Goal: Transaction & Acquisition: Purchase product/service

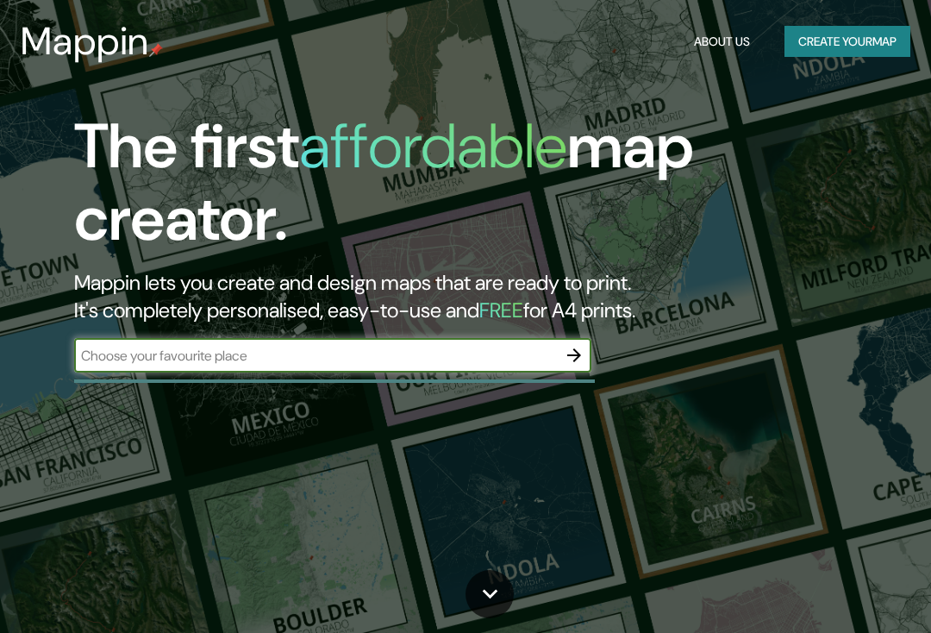
click at [167, 355] on input "text" at bounding box center [315, 356] width 483 height 20
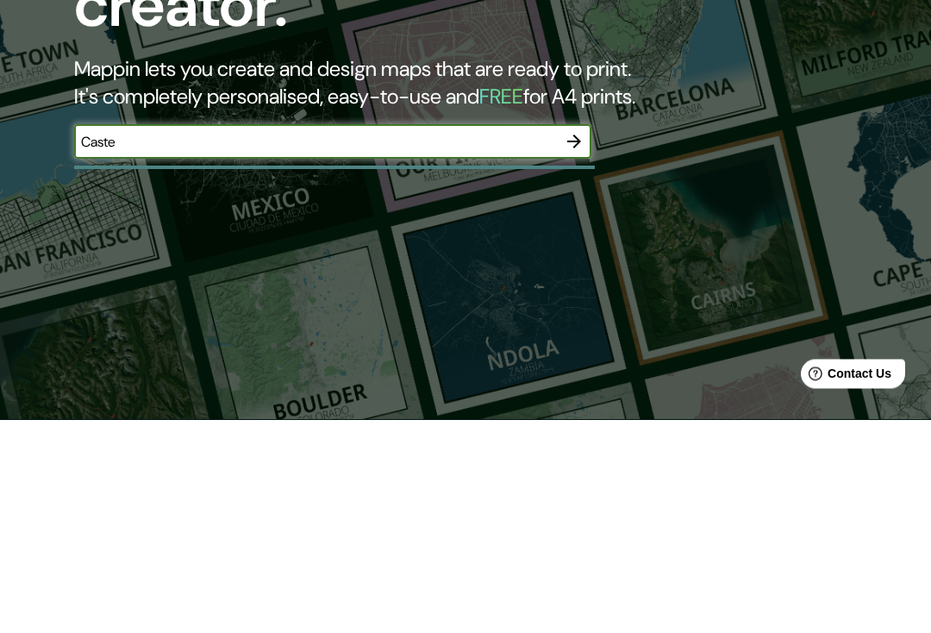
type input "[PERSON_NAME]"
click at [575, 348] on icon "button" at bounding box center [574, 355] width 14 height 14
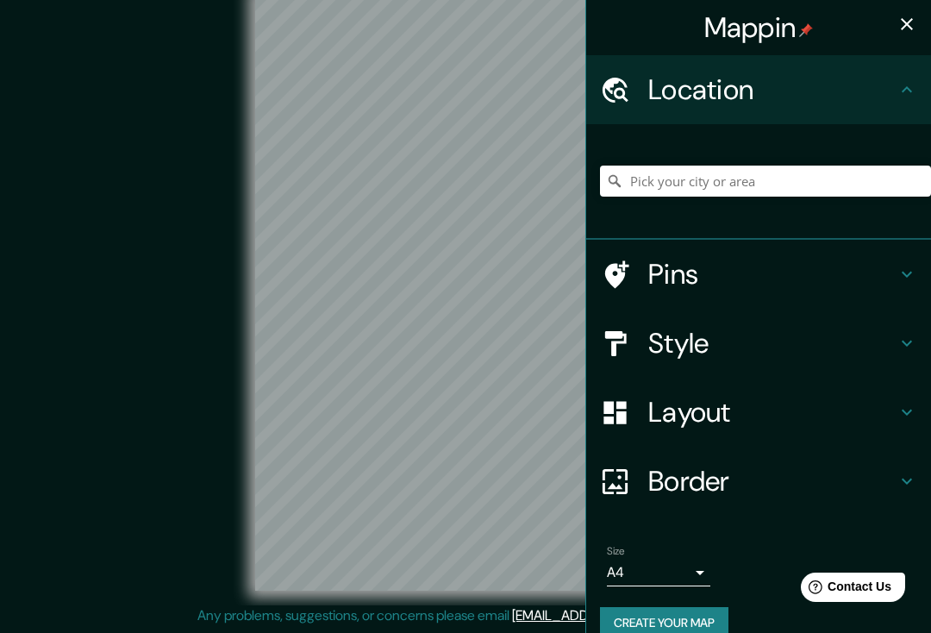
click at [916, 99] on icon at bounding box center [906, 89] width 21 height 21
click at [815, 180] on input "Pick your city or area" at bounding box center [765, 180] width 331 height 31
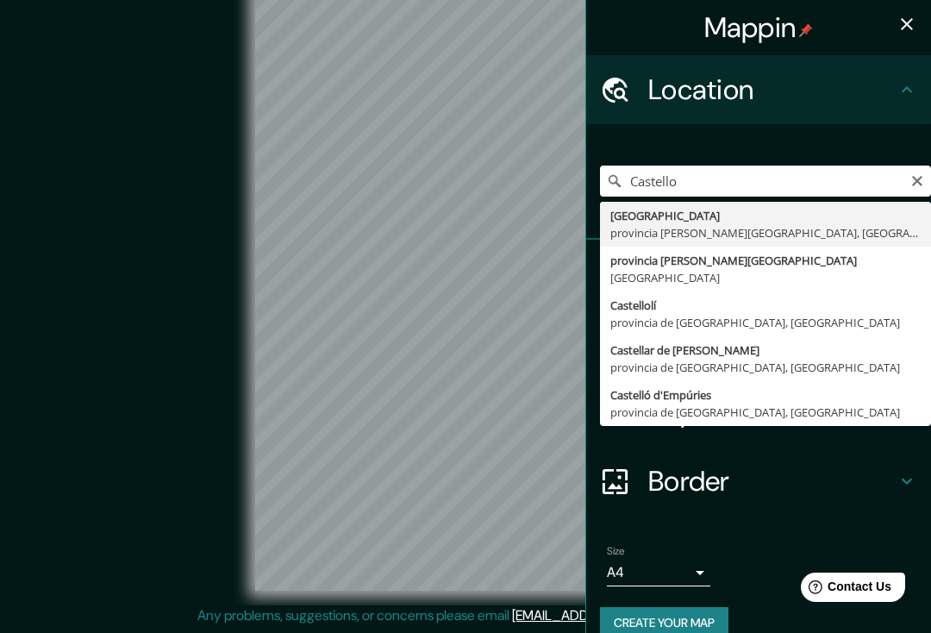
type input "[GEOGRAPHIC_DATA], [GEOGRAPHIC_DATA][PERSON_NAME], [GEOGRAPHIC_DATA]"
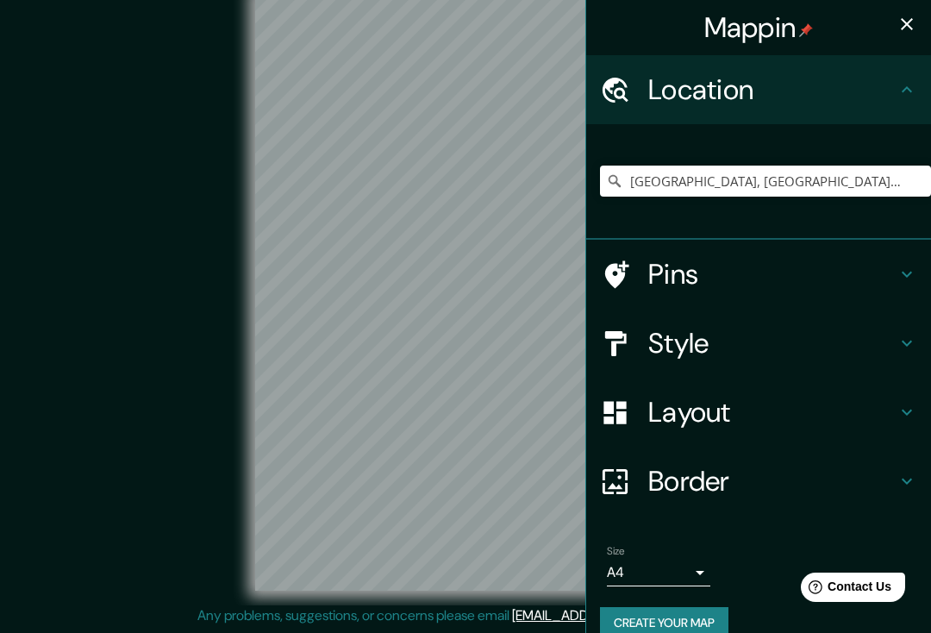
click at [813, 334] on h4 "Style" at bounding box center [772, 343] width 248 height 34
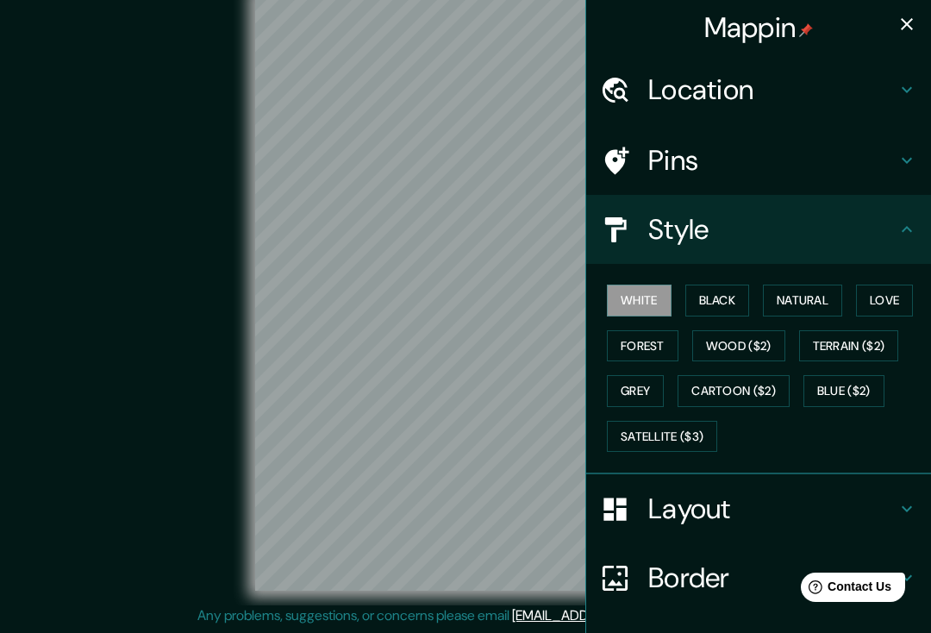
click at [724, 296] on button "Black" at bounding box center [717, 300] width 65 height 32
click at [836, 292] on button "Natural" at bounding box center [802, 300] width 79 height 32
click at [902, 302] on button "Love" at bounding box center [884, 300] width 57 height 32
click at [670, 336] on button "Forest" at bounding box center [643, 346] width 72 height 32
click at [762, 337] on button "Wood ($2)" at bounding box center [738, 346] width 93 height 32
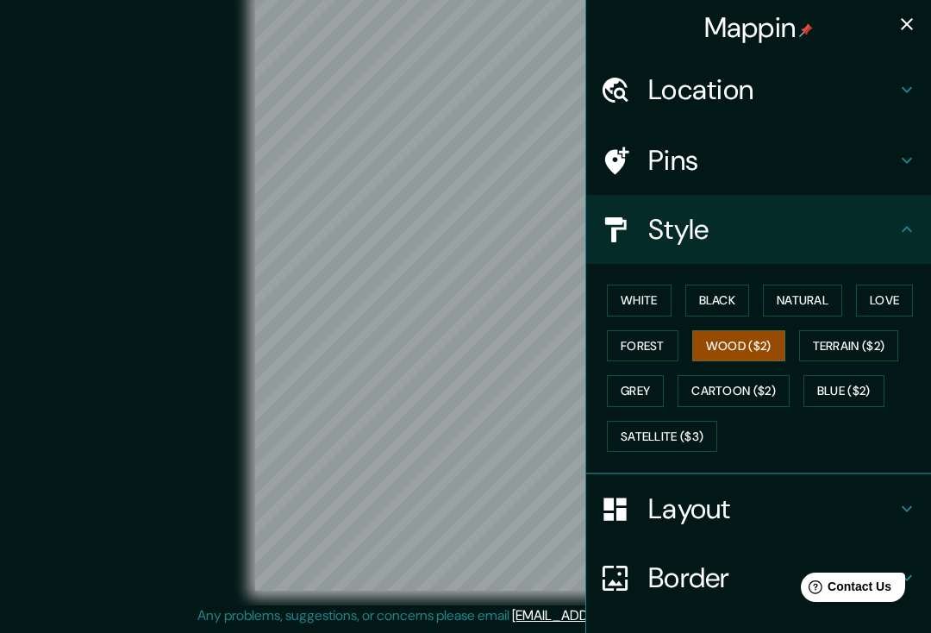
click at [896, 339] on button "Terrain ($2)" at bounding box center [849, 346] width 100 height 32
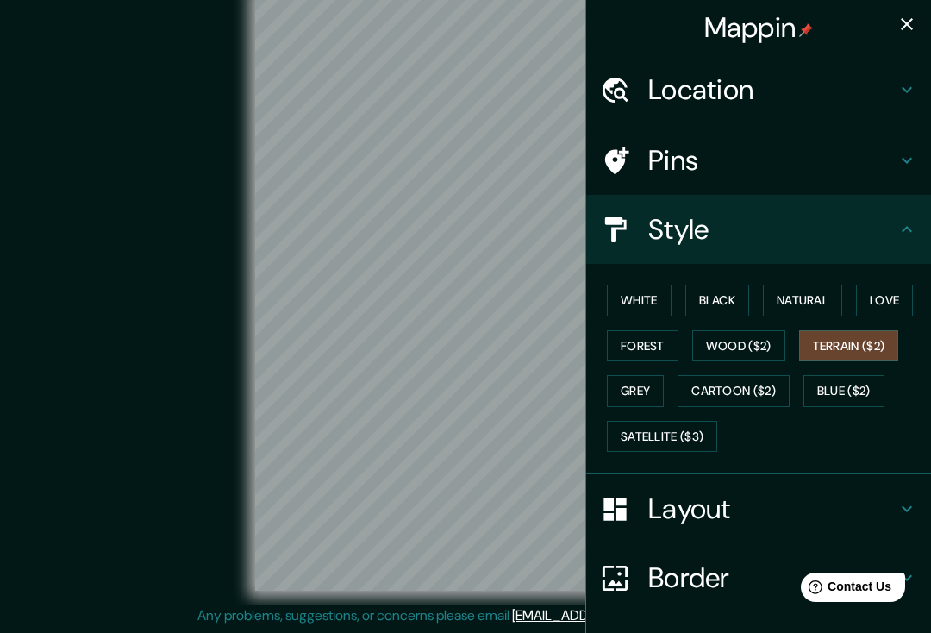
click at [652, 394] on button "Grey" at bounding box center [635, 391] width 57 height 32
click at [768, 388] on button "Cartoon ($2)" at bounding box center [733, 391] width 112 height 32
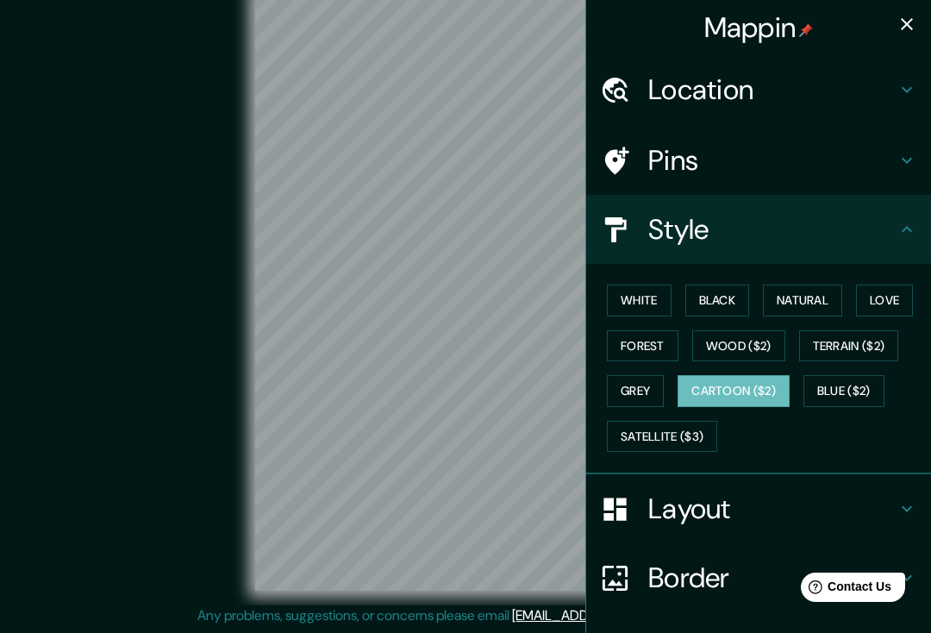
click at [871, 390] on button "Blue ($2)" at bounding box center [843, 391] width 81 height 32
click at [706, 439] on button "Satellite ($3)" at bounding box center [662, 437] width 110 height 32
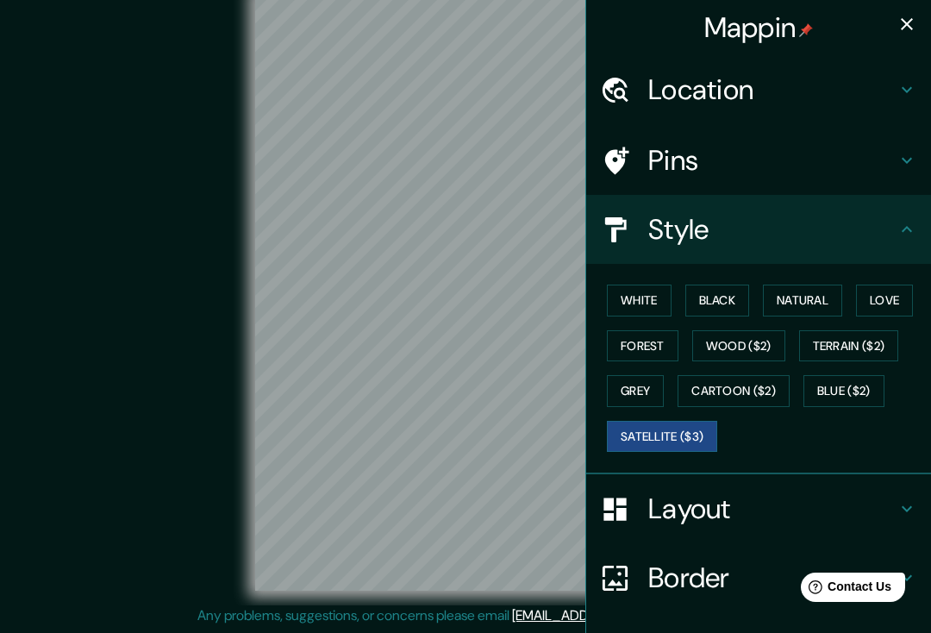
click at [878, 386] on button "Blue ($2)" at bounding box center [843, 391] width 81 height 32
click at [662, 299] on button "White" at bounding box center [639, 300] width 65 height 32
click at [893, 168] on h4 "Pins" at bounding box center [772, 160] width 248 height 34
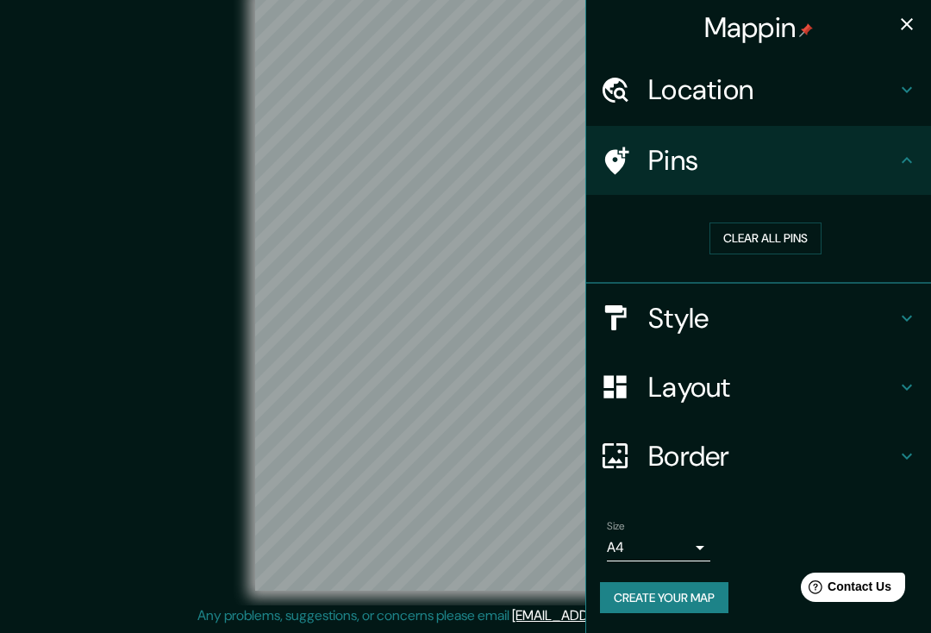
click at [812, 240] on button "Clear all pins" at bounding box center [765, 238] width 112 height 32
click at [627, 170] on icon at bounding box center [615, 161] width 30 height 30
click at [890, 309] on h4 "Style" at bounding box center [772, 318] width 248 height 34
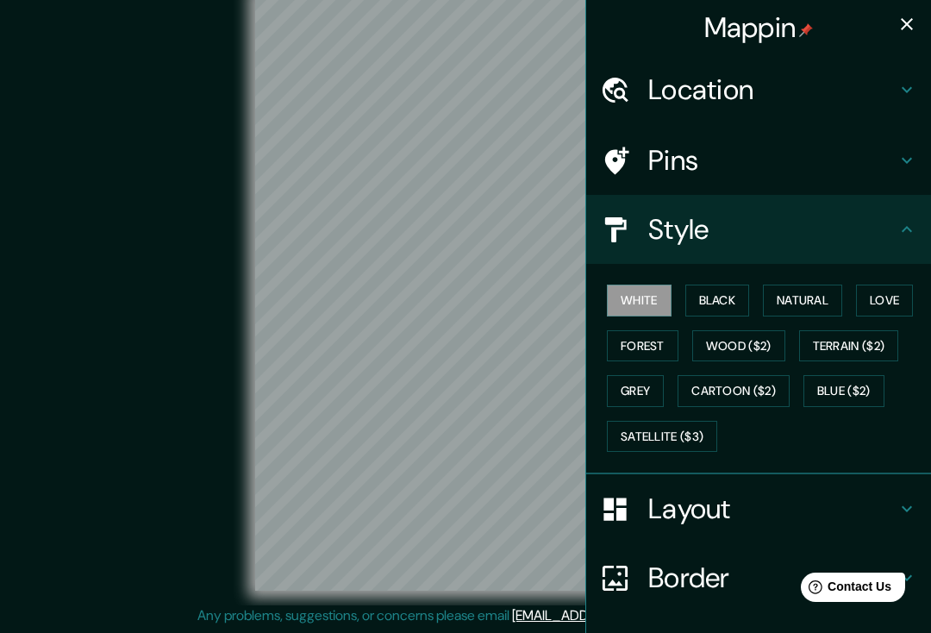
click at [904, 229] on icon at bounding box center [906, 229] width 21 height 21
click at [917, 228] on div "Style" at bounding box center [758, 229] width 345 height 69
click at [912, 158] on icon at bounding box center [907, 161] width 10 height 6
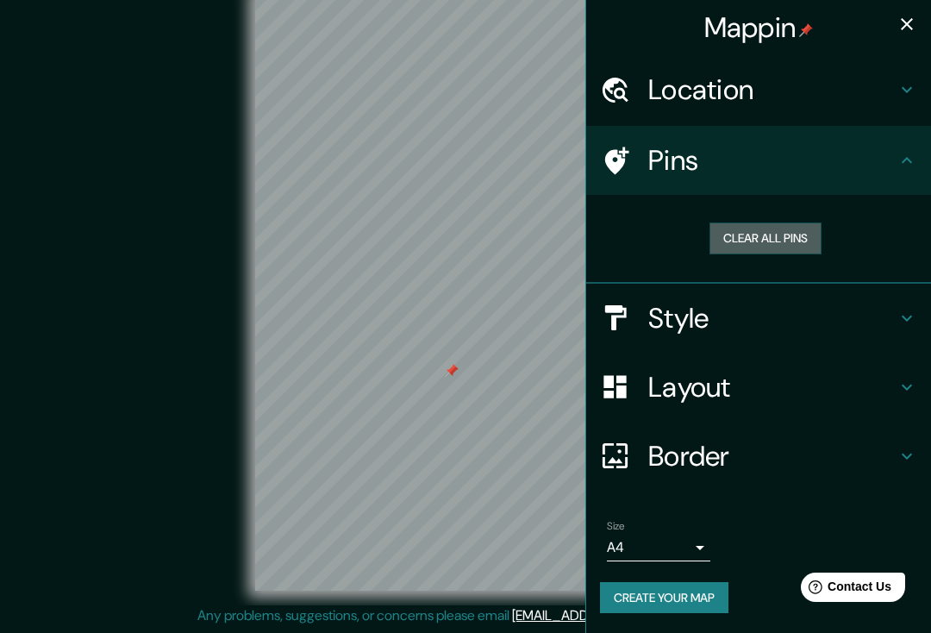
click at [800, 236] on button "Clear all pins" at bounding box center [765, 238] width 112 height 32
click at [852, 465] on h4 "Border" at bounding box center [772, 456] width 248 height 34
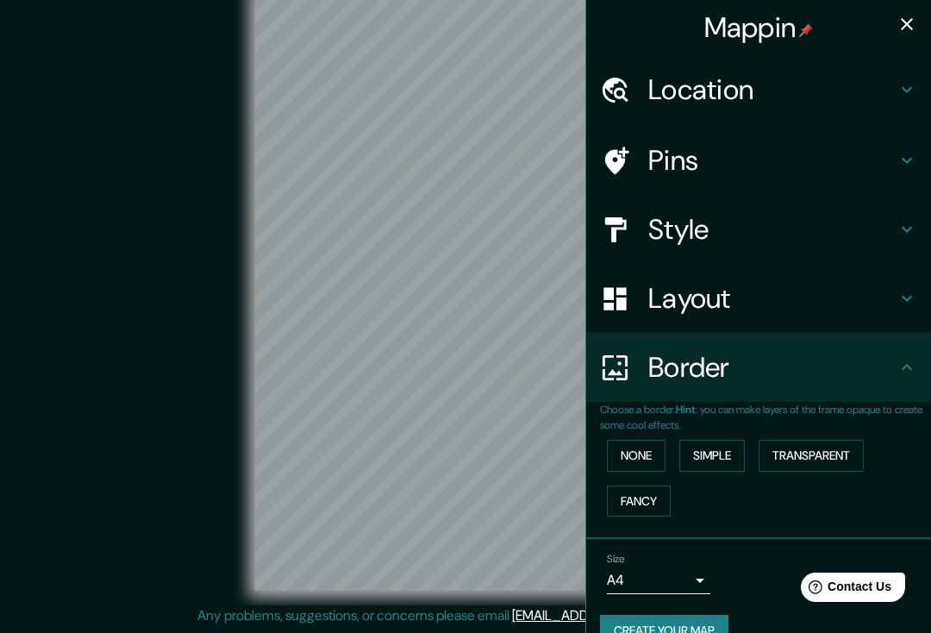
click at [806, 455] on button "Transparent" at bounding box center [810, 456] width 105 height 32
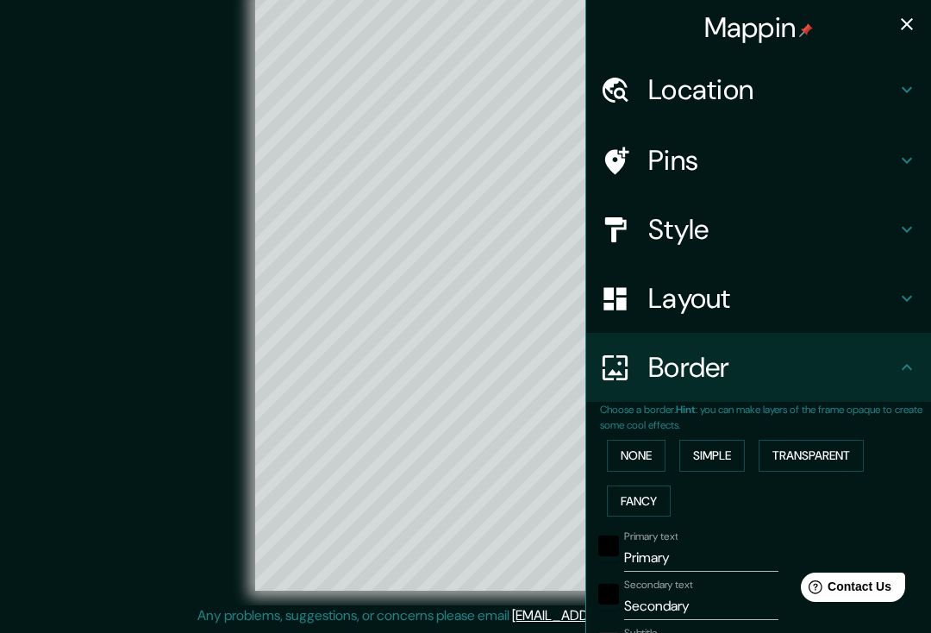
click at [640, 457] on button "None" at bounding box center [636, 456] width 59 height 32
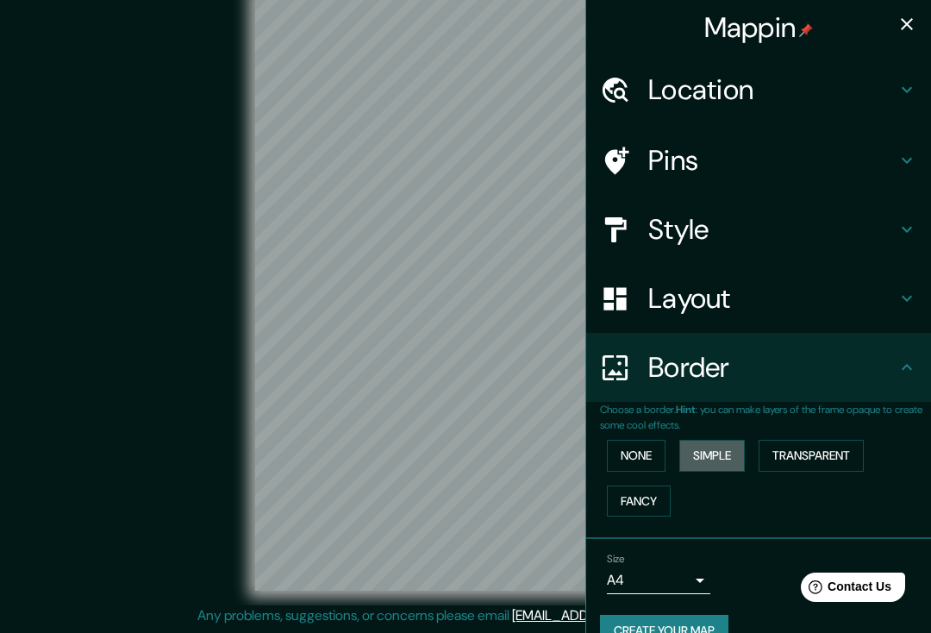
click at [702, 446] on button "Simple" at bounding box center [712, 456] width 66 height 32
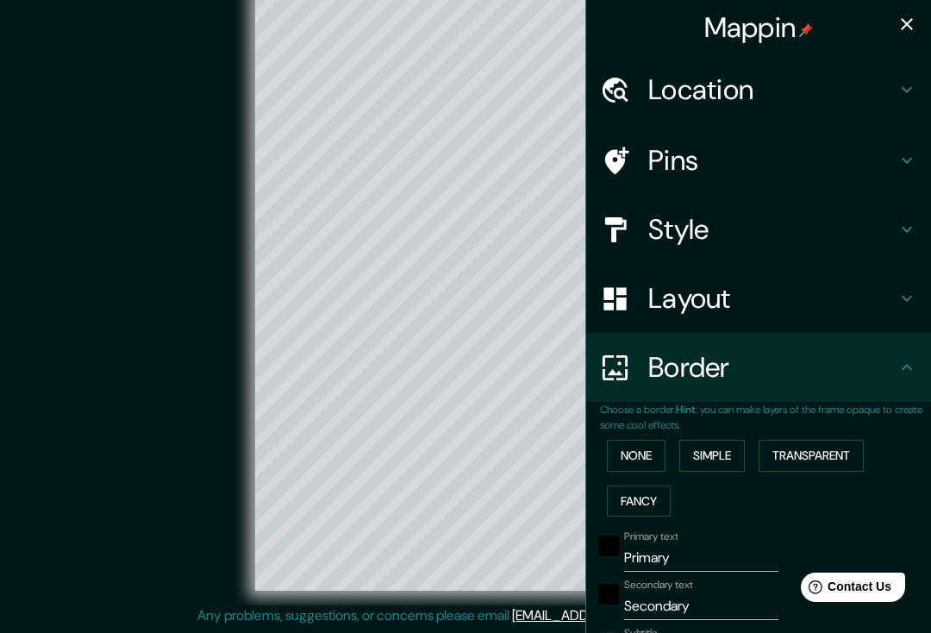
click at [814, 454] on button "Transparent" at bounding box center [810, 456] width 105 height 32
click at [738, 447] on button "Simple" at bounding box center [712, 456] width 66 height 32
click at [811, 450] on button "Transparent" at bounding box center [810, 456] width 105 height 32
click at [665, 497] on button "Fancy" at bounding box center [639, 501] width 64 height 32
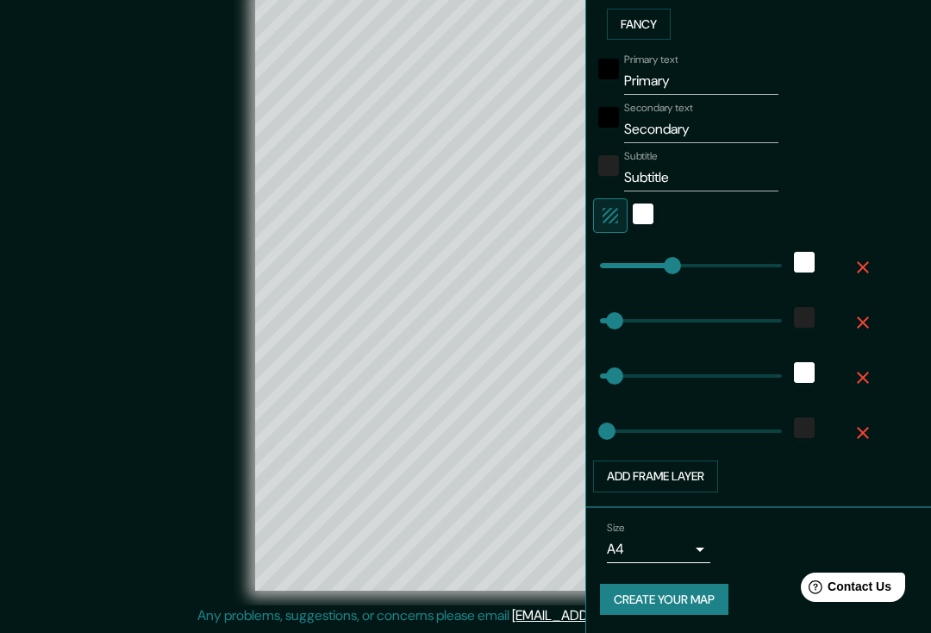
scroll to position [477, 0]
click at [704, 473] on button "Add frame layer" at bounding box center [655, 476] width 125 height 32
type input "196"
type input "39"
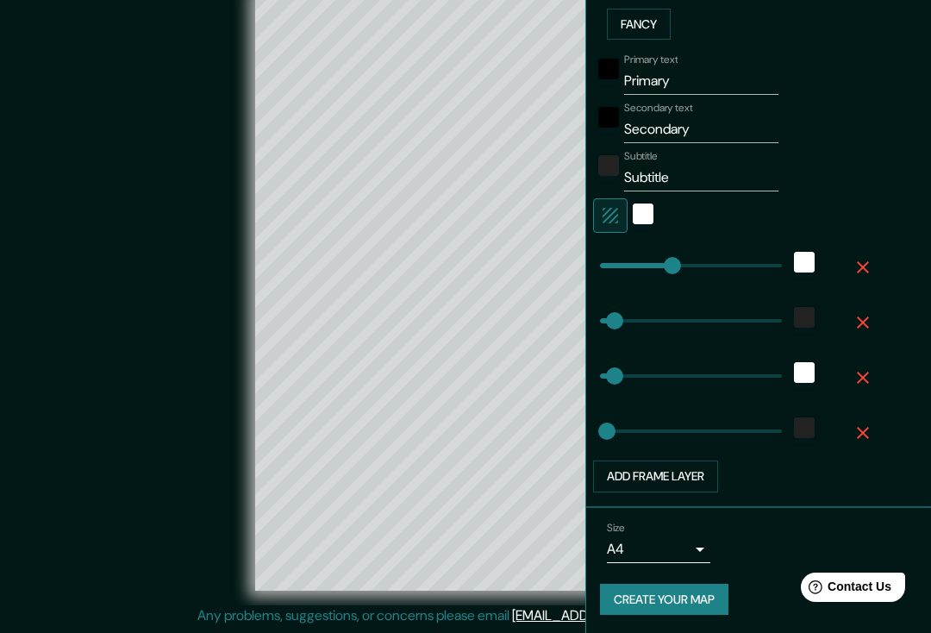
type input "20"
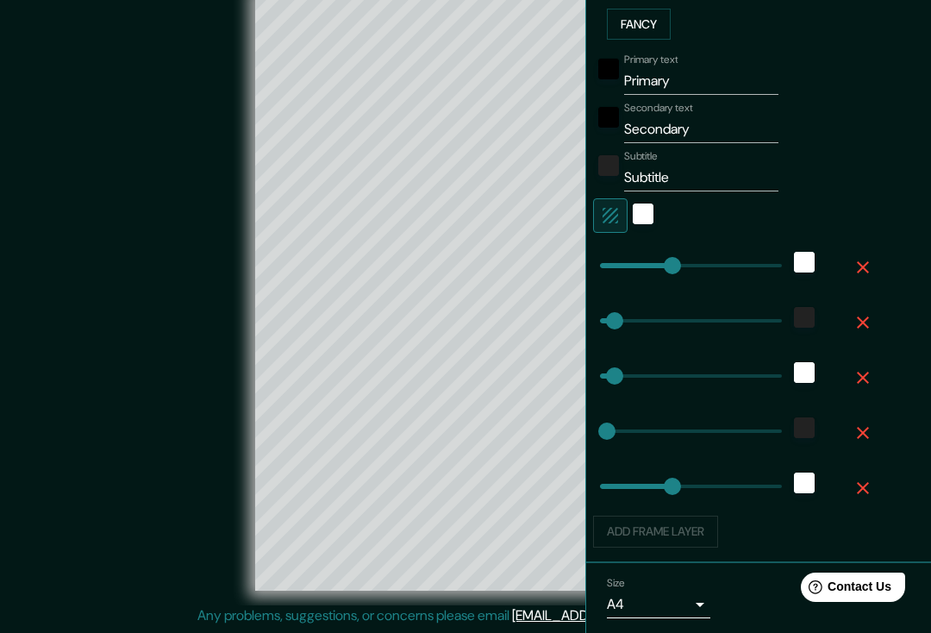
click at [690, 524] on div "Add frame layer" at bounding box center [734, 531] width 283 height 32
click at [688, 526] on div "Add frame layer" at bounding box center [734, 531] width 283 height 32
click at [800, 481] on div "white" at bounding box center [804, 482] width 21 height 21
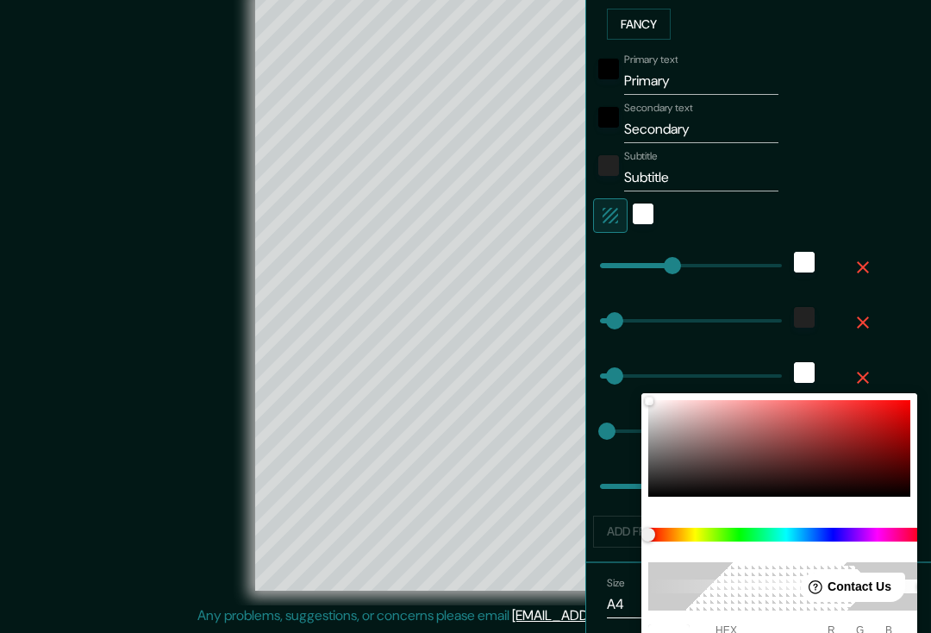
click at [920, 237] on div at bounding box center [465, 316] width 931 height 633
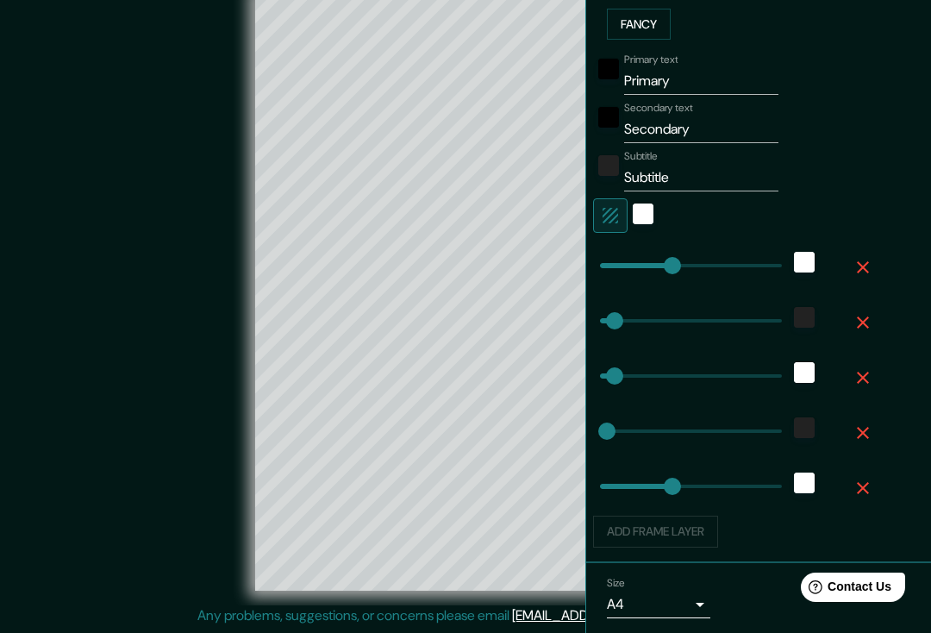
click at [868, 497] on button "button" at bounding box center [862, 487] width 55 height 41
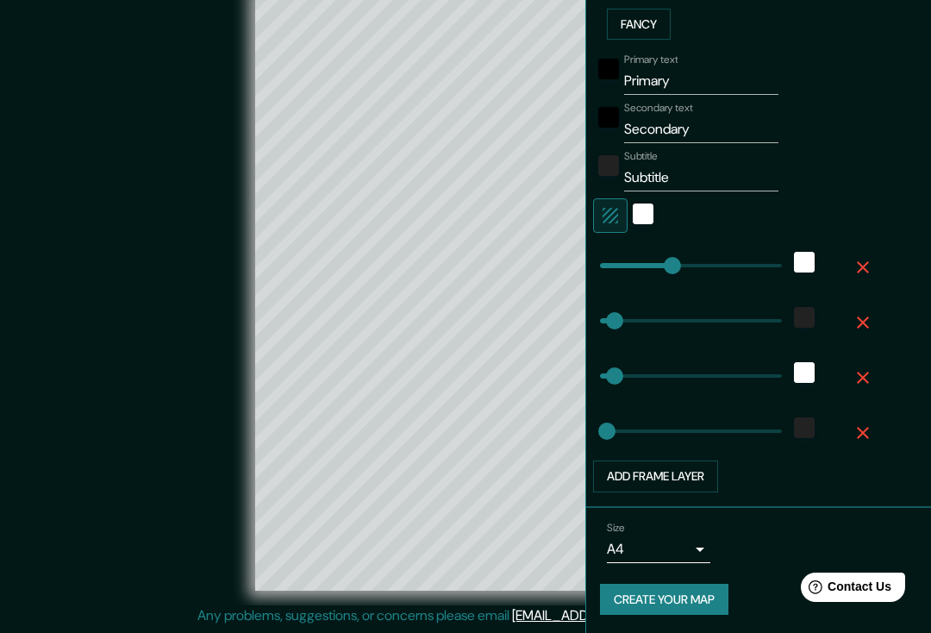
type input "196"
type input "39"
type input "20"
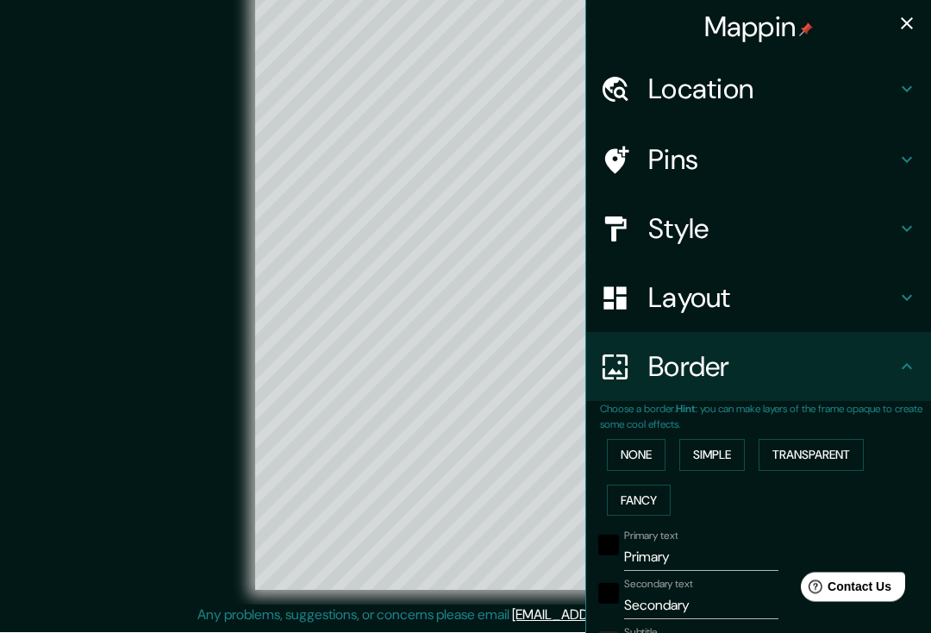
scroll to position [0, 0]
click at [896, 231] on icon at bounding box center [906, 229] width 21 height 21
type input "196"
type input "39"
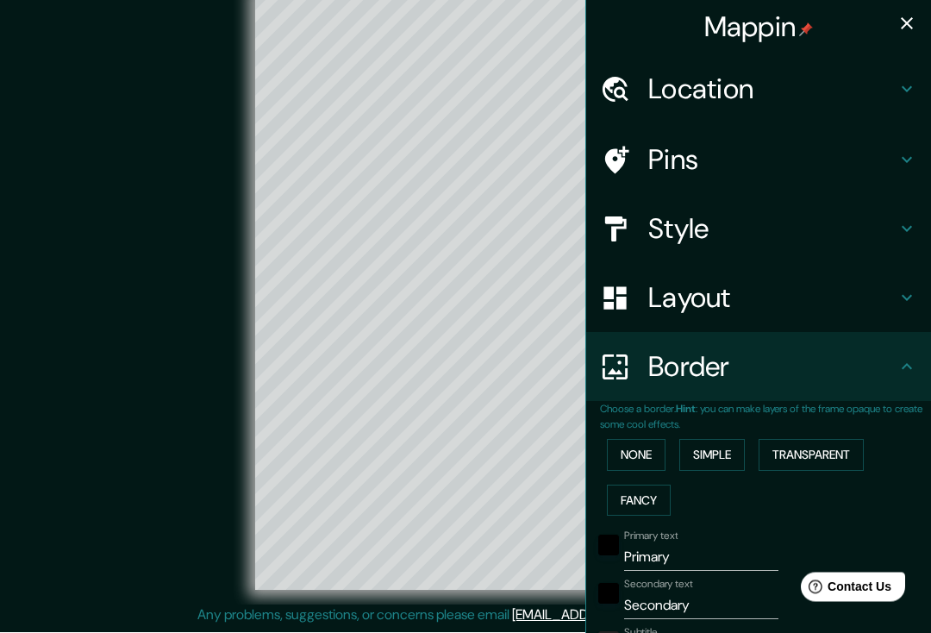
type input "20"
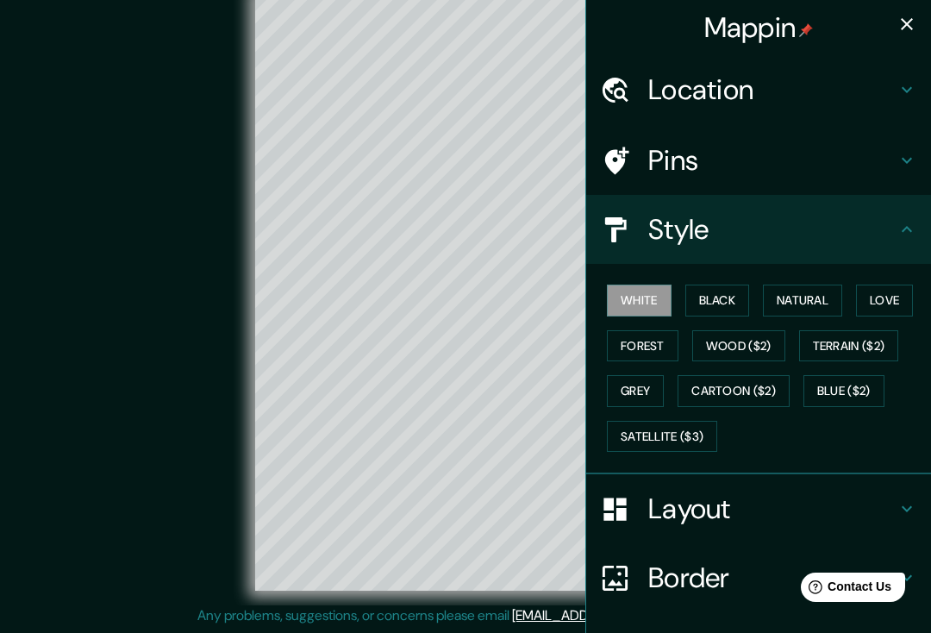
click at [892, 215] on h4 "Style" at bounding box center [772, 229] width 248 height 34
click at [903, 215] on div "Style" at bounding box center [758, 229] width 345 height 69
click at [897, 221] on icon at bounding box center [906, 229] width 21 height 21
click at [903, 498] on icon at bounding box center [906, 508] width 21 height 21
type input "196"
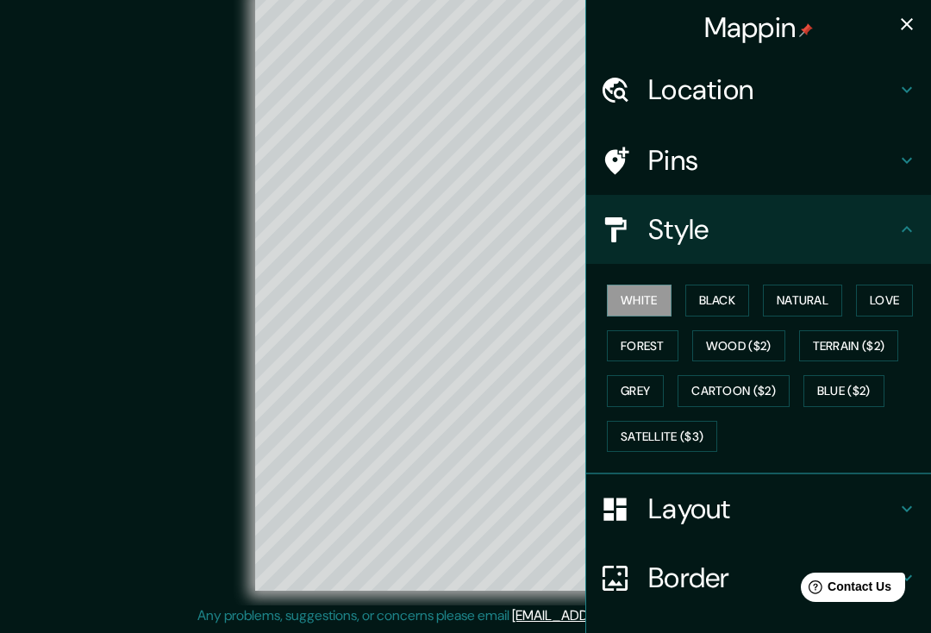
type input "39"
type input "20"
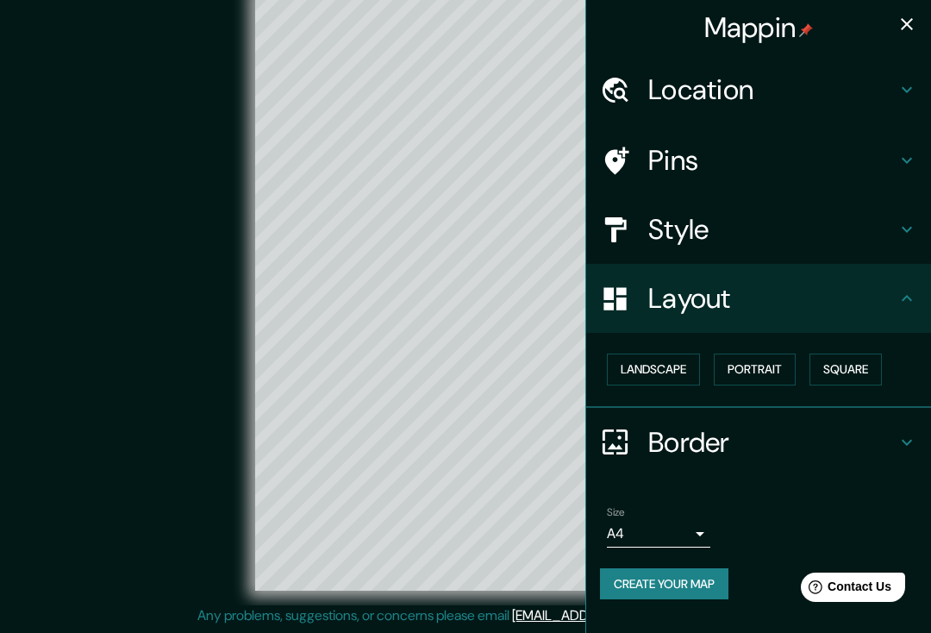
click at [686, 366] on button "Landscape" at bounding box center [653, 369] width 93 height 32
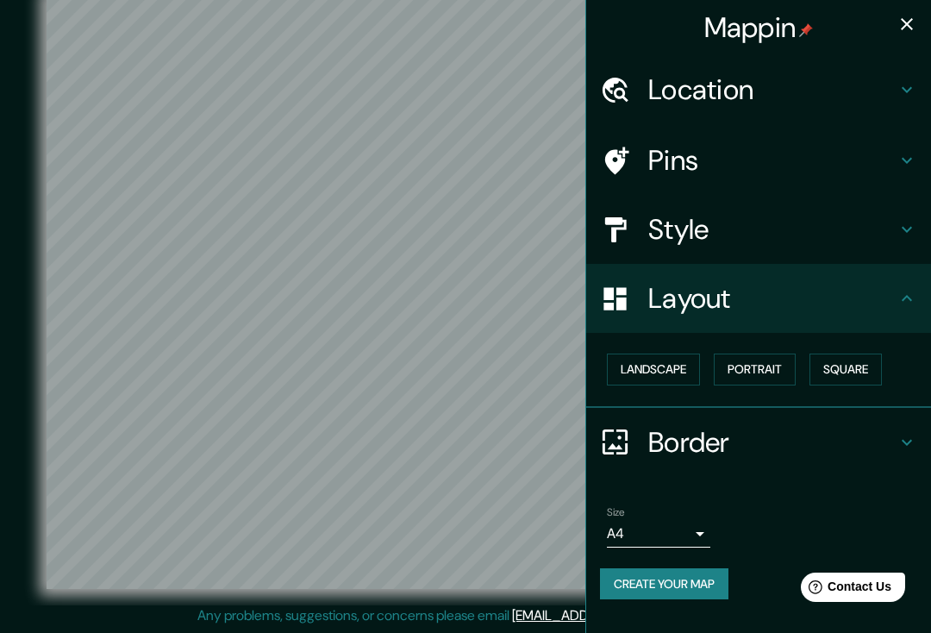
click at [772, 369] on button "Portrait" at bounding box center [755, 369] width 82 height 32
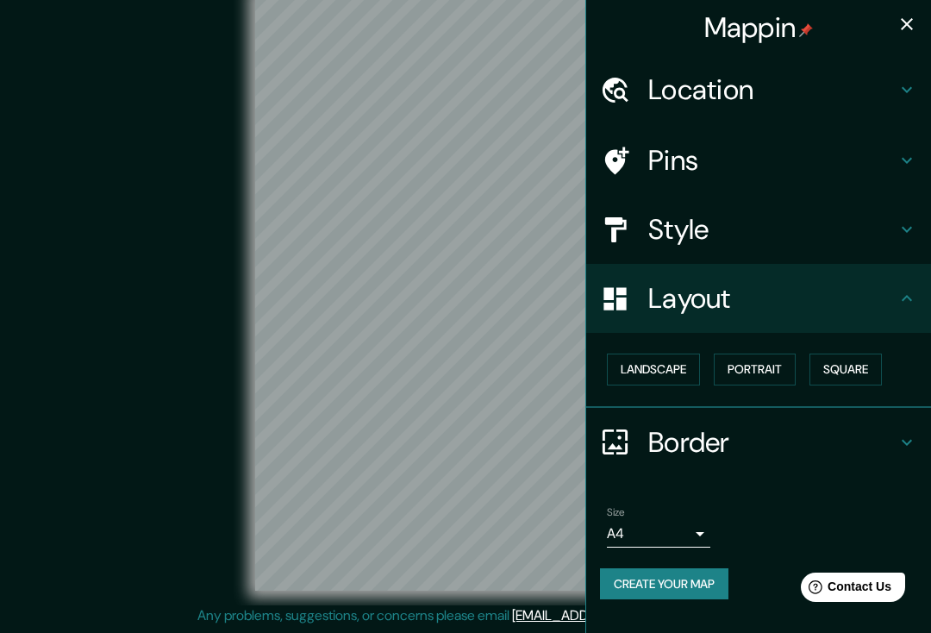
click at [865, 361] on button "Square" at bounding box center [845, 369] width 72 height 32
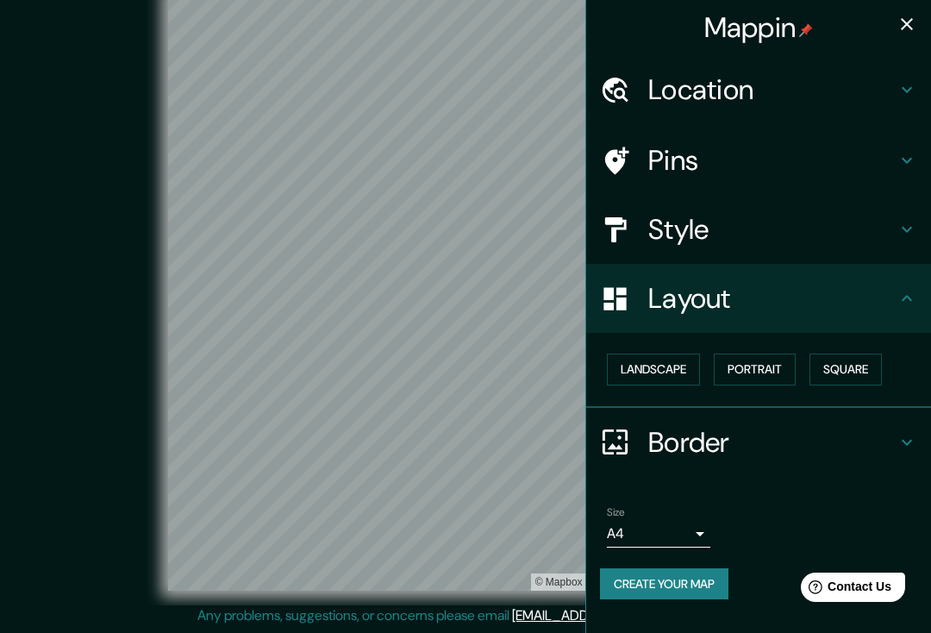
click at [689, 364] on button "Landscape" at bounding box center [653, 369] width 93 height 32
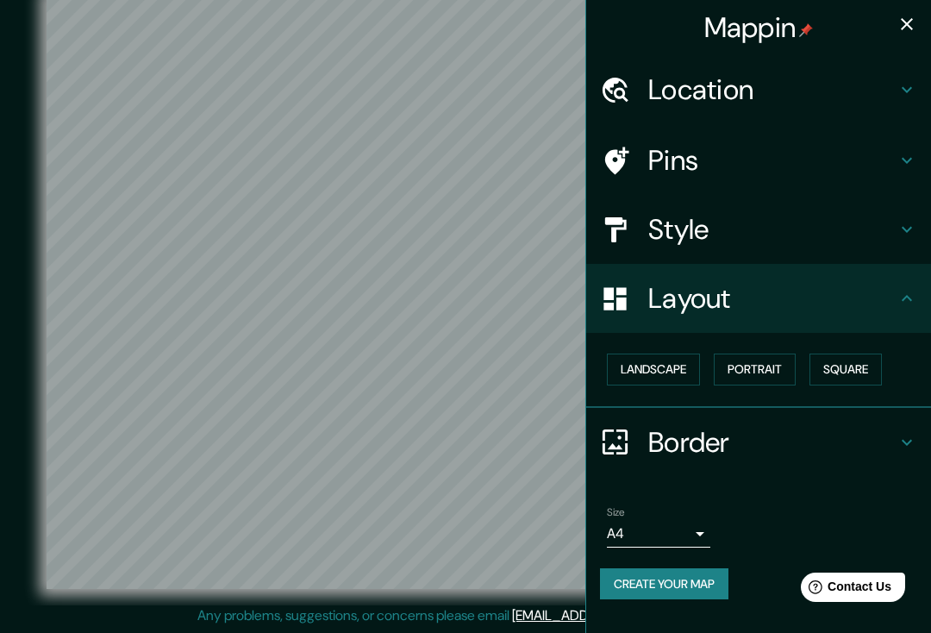
click at [901, 90] on icon at bounding box center [906, 89] width 21 height 21
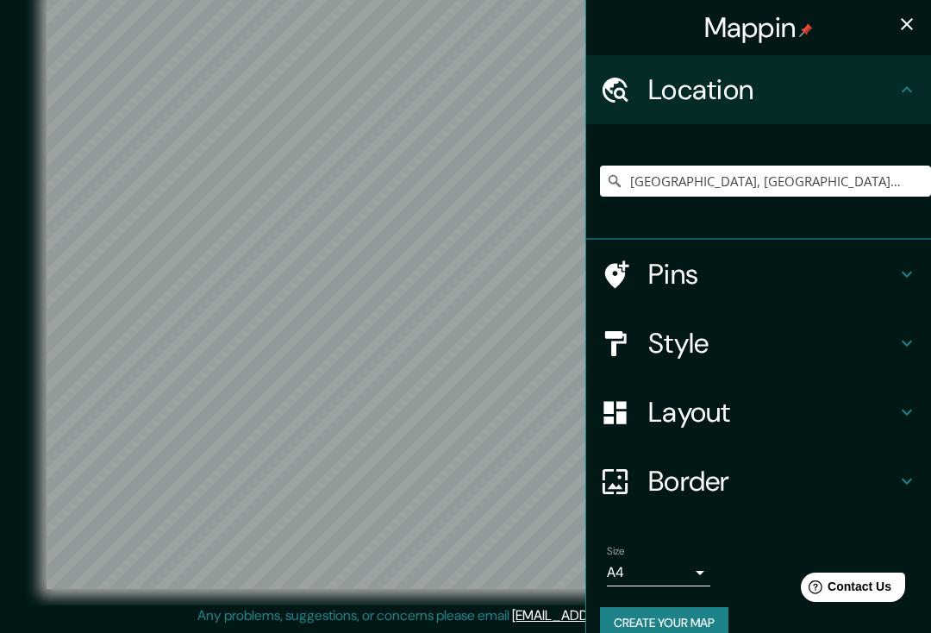
click at [908, 88] on icon at bounding box center [907, 89] width 10 height 6
click at [907, 103] on div "Location" at bounding box center [758, 89] width 345 height 69
click at [900, 97] on icon at bounding box center [906, 89] width 21 height 21
click at [896, 268] on h4 "Pins" at bounding box center [772, 274] width 248 height 34
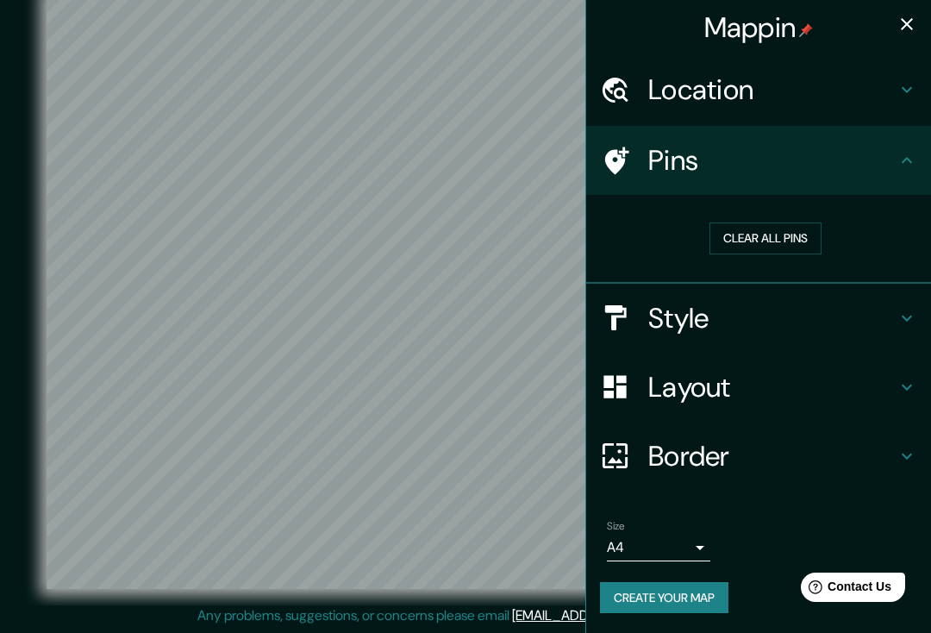
click at [910, 310] on icon at bounding box center [906, 318] width 21 height 21
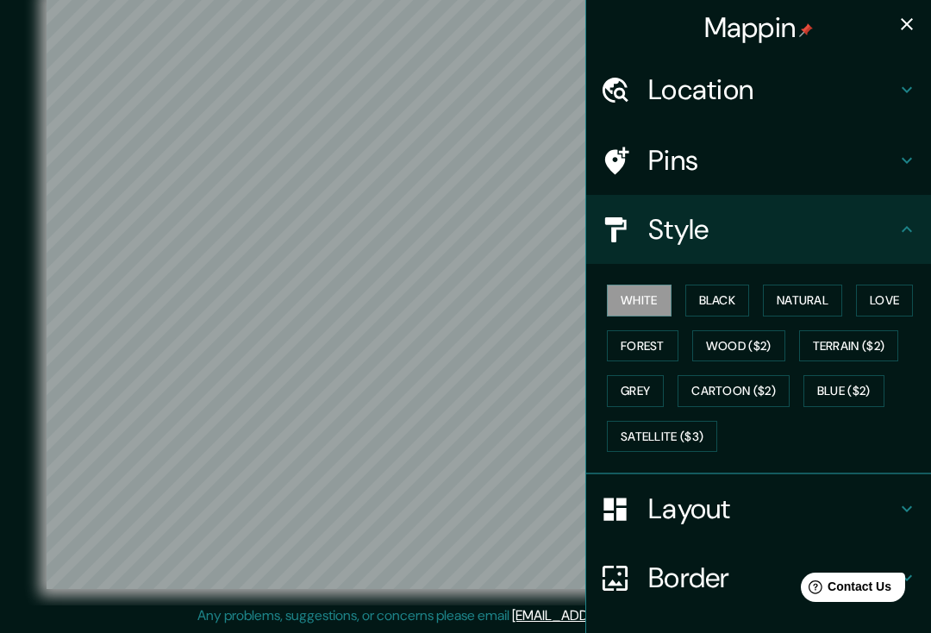
click at [727, 298] on button "Black" at bounding box center [717, 300] width 65 height 32
click at [832, 284] on button "Natural" at bounding box center [802, 300] width 79 height 32
click at [899, 292] on button "Love" at bounding box center [884, 300] width 57 height 32
click at [675, 346] on button "Forest" at bounding box center [643, 346] width 72 height 32
click at [765, 343] on button "Wood ($2)" at bounding box center [738, 346] width 93 height 32
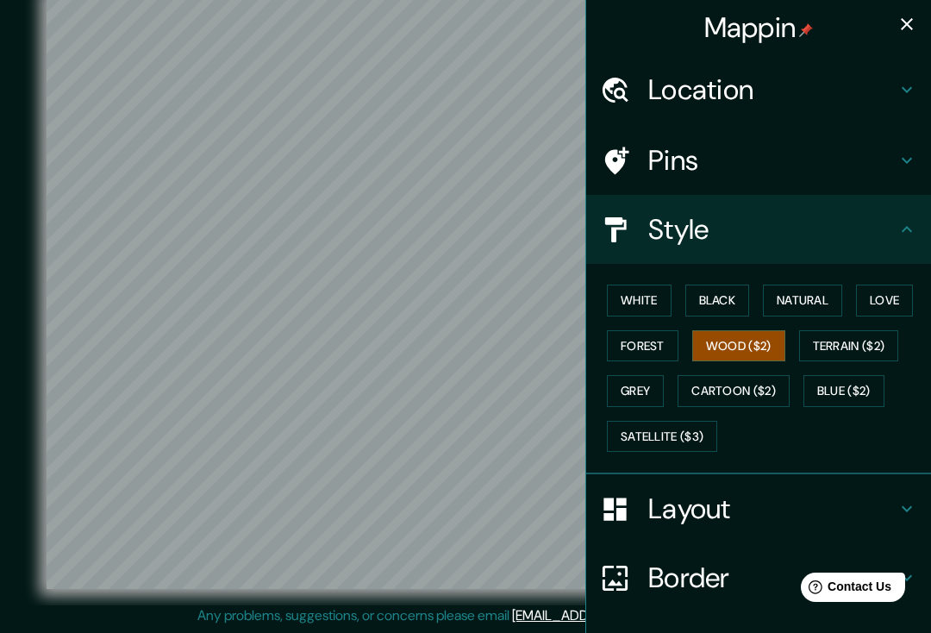
click at [876, 231] on h4 "Style" at bounding box center [772, 229] width 248 height 34
click at [899, 28] on icon "button" at bounding box center [906, 24] width 21 height 21
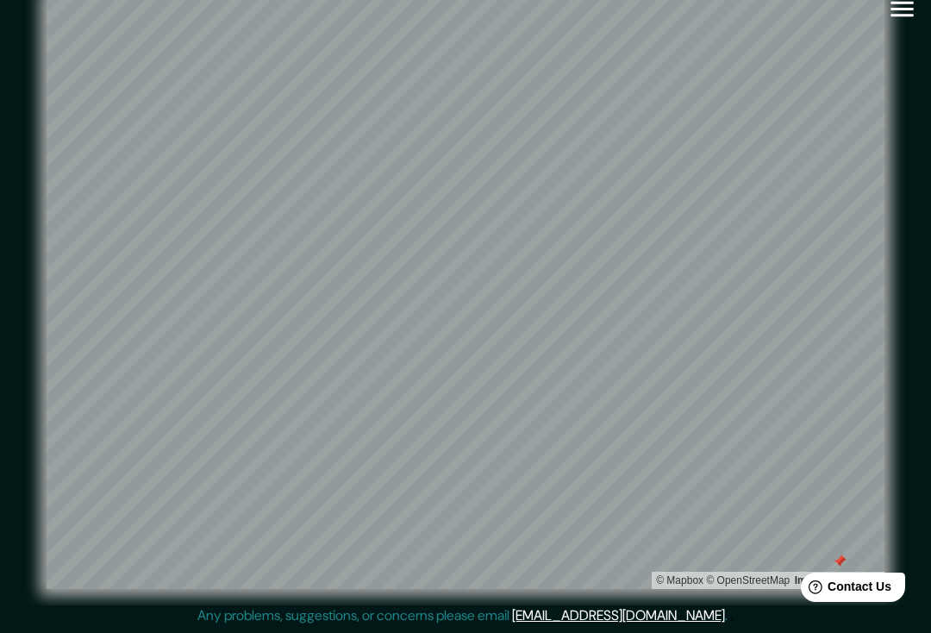
click at [796, 568] on html "Help Contact Us" at bounding box center [844, 583] width 134 height 36
click at [844, 554] on div at bounding box center [840, 561] width 14 height 14
click at [926, 192] on div "Mappin Location [GEOGRAPHIC_DATA], [GEOGRAPHIC_DATA][PERSON_NAME], [GEOGRAPHIC_…" at bounding box center [465, 306] width 931 height 652
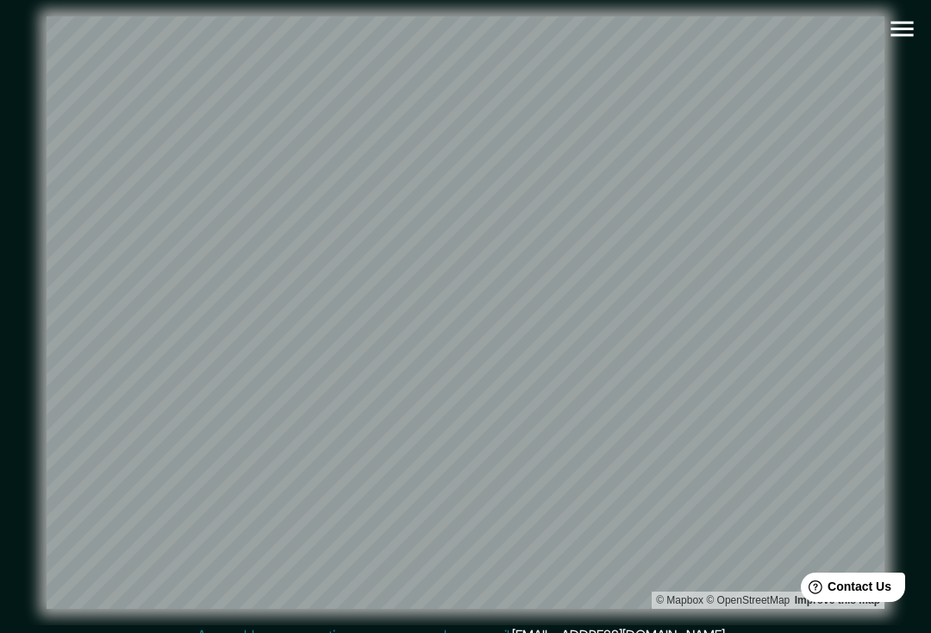
click at [911, 35] on icon "button" at bounding box center [901, 30] width 22 height 16
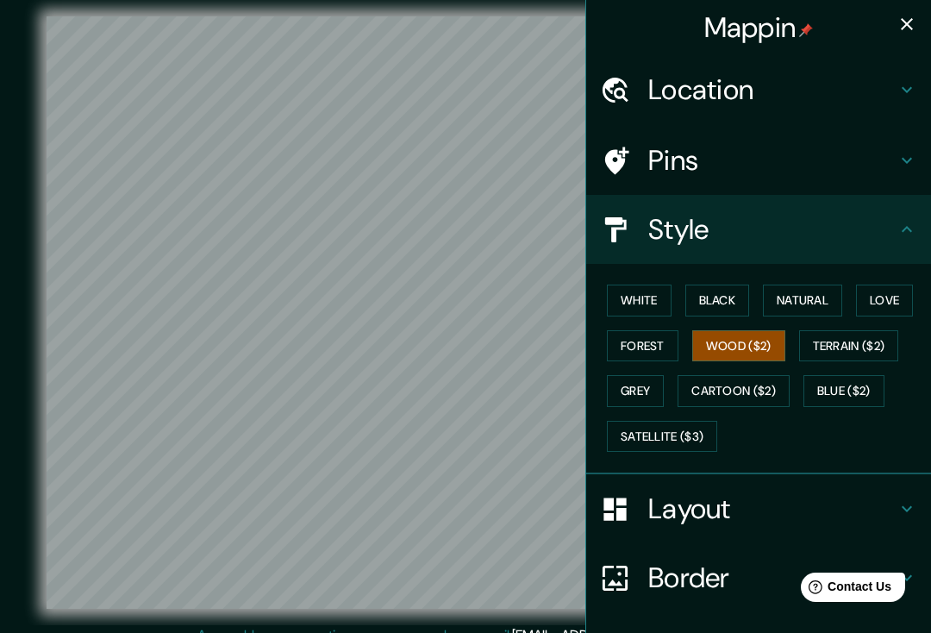
click at [757, 347] on button "Wood ($2)" at bounding box center [738, 346] width 93 height 32
click at [856, 343] on button "Terrain ($2)" at bounding box center [849, 346] width 100 height 32
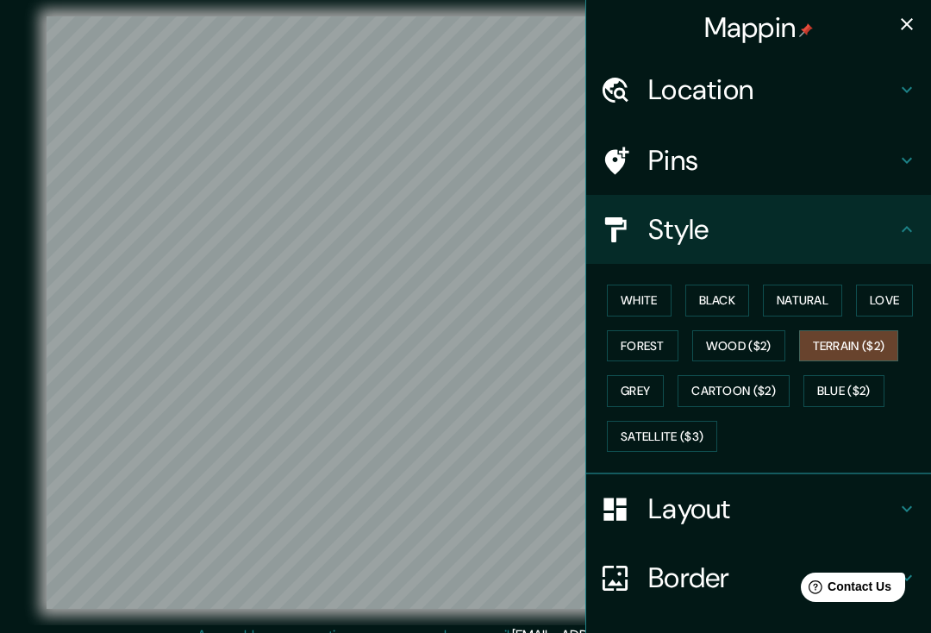
click at [654, 378] on button "Grey" at bounding box center [635, 391] width 57 height 32
click at [752, 387] on button "Cartoon ($2)" at bounding box center [733, 391] width 112 height 32
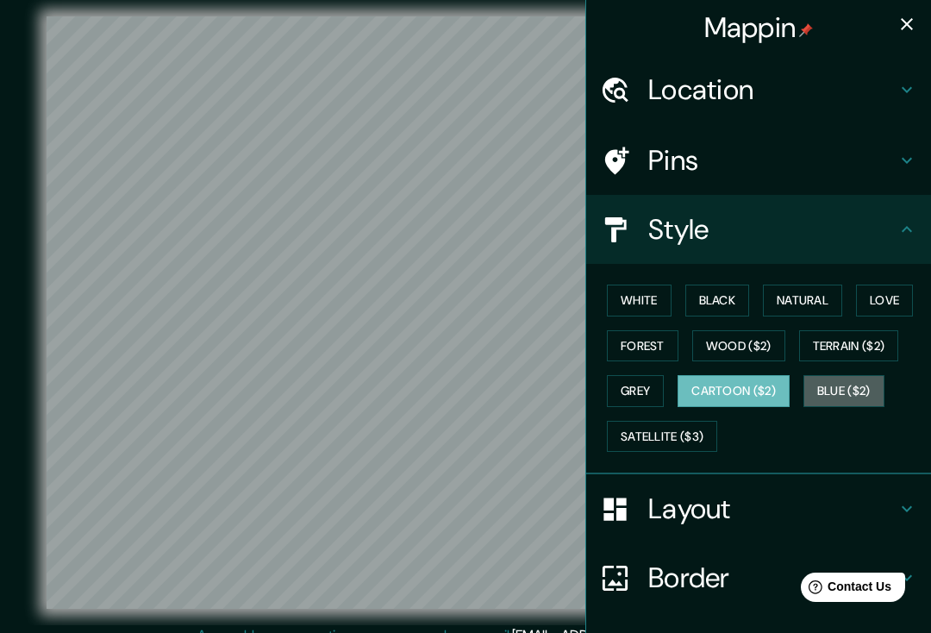
click at [852, 399] on button "Blue ($2)" at bounding box center [843, 391] width 81 height 32
click at [696, 431] on button "Satellite ($3)" at bounding box center [662, 437] width 110 height 32
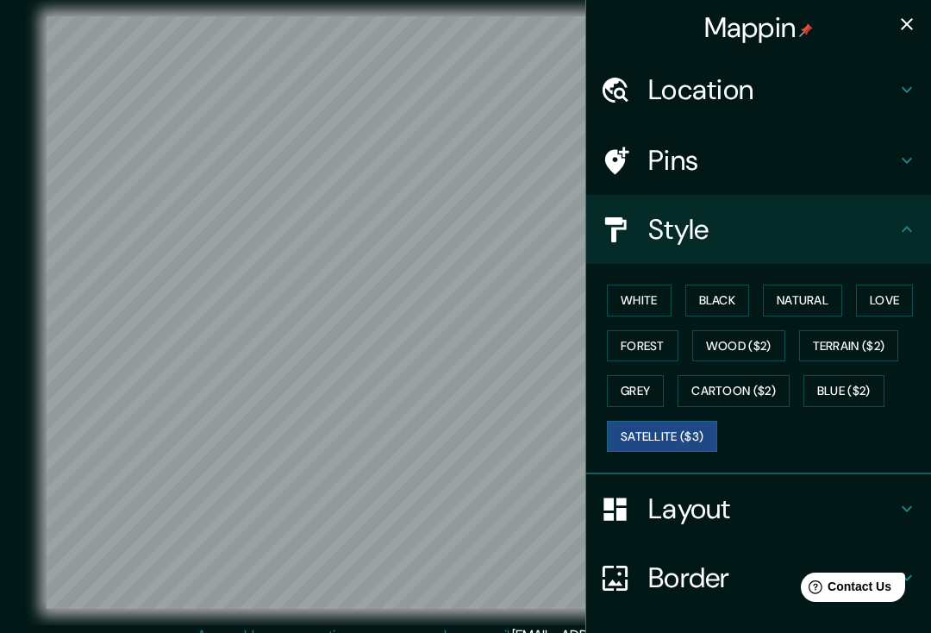
click at [670, 303] on button "White" at bounding box center [639, 300] width 65 height 32
click at [735, 297] on button "Black" at bounding box center [717, 300] width 65 height 32
click at [814, 289] on button "Natural" at bounding box center [802, 300] width 79 height 32
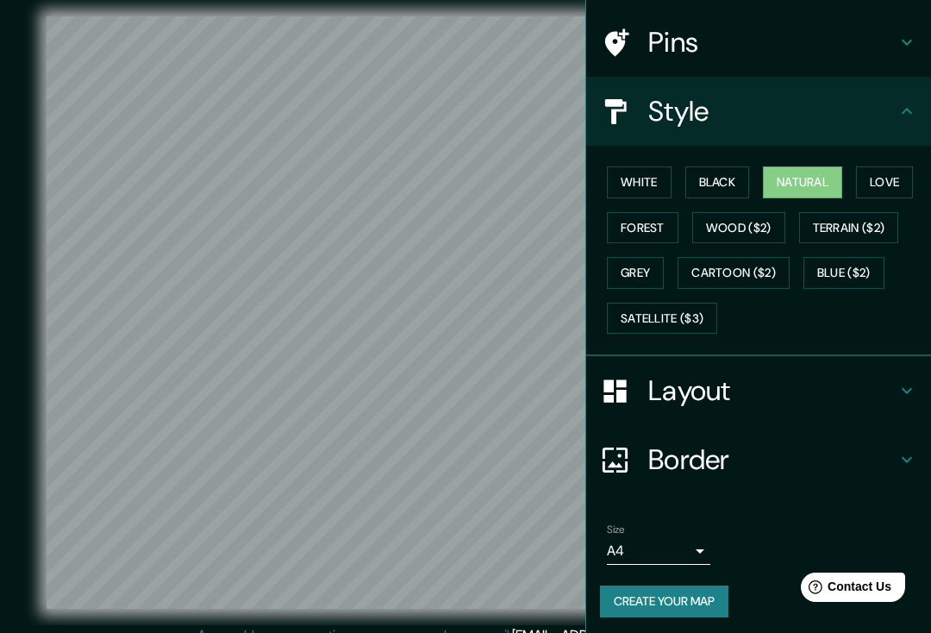
scroll to position [116, 0]
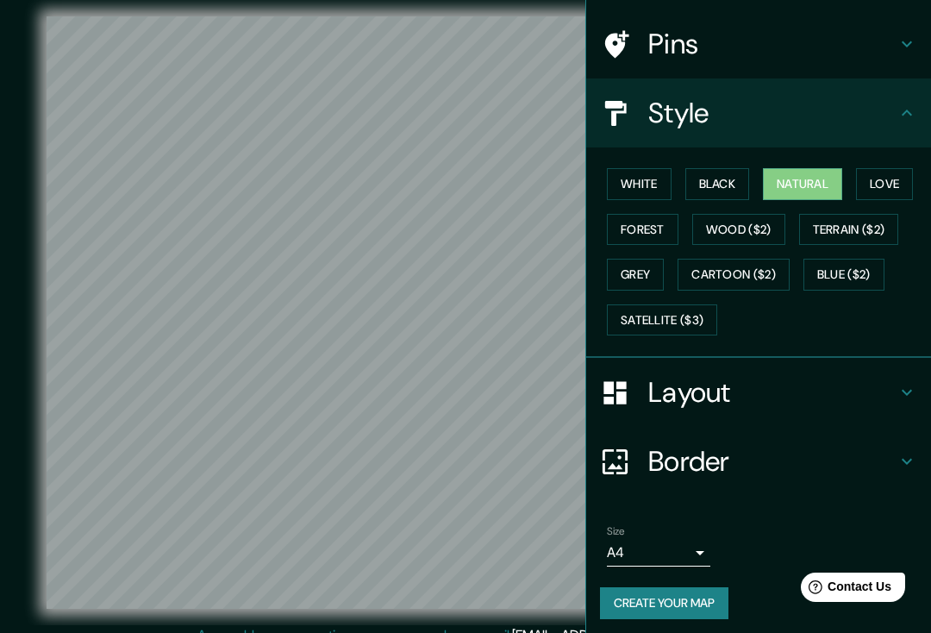
click at [696, 551] on body "Mappin Location [GEOGRAPHIC_DATA], [GEOGRAPHIC_DATA][PERSON_NAME], [GEOGRAPHIC_…" at bounding box center [465, 316] width 931 height 633
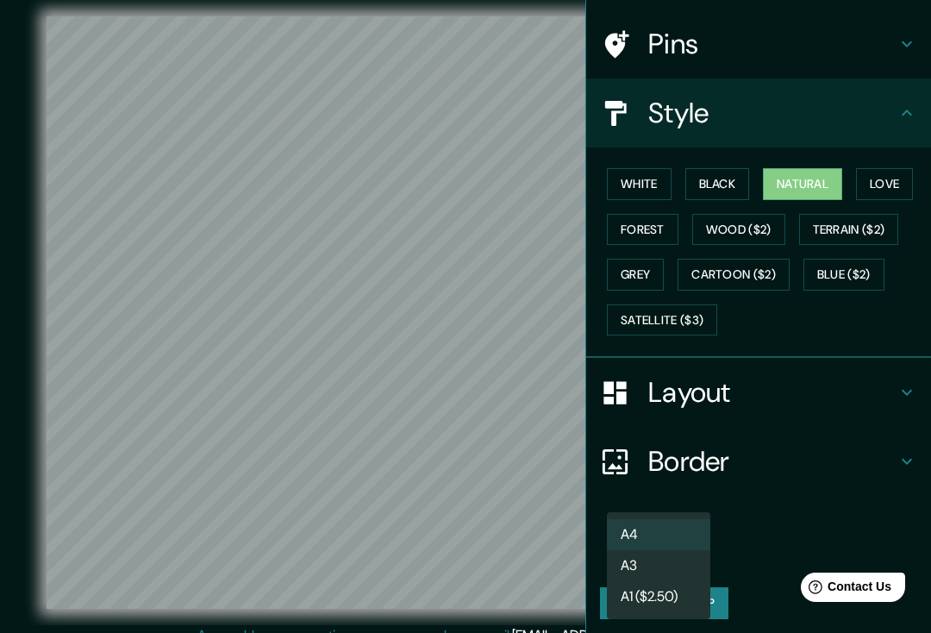
click at [678, 593] on li "A1 ($2.50)" at bounding box center [658, 596] width 103 height 31
type input "a3"
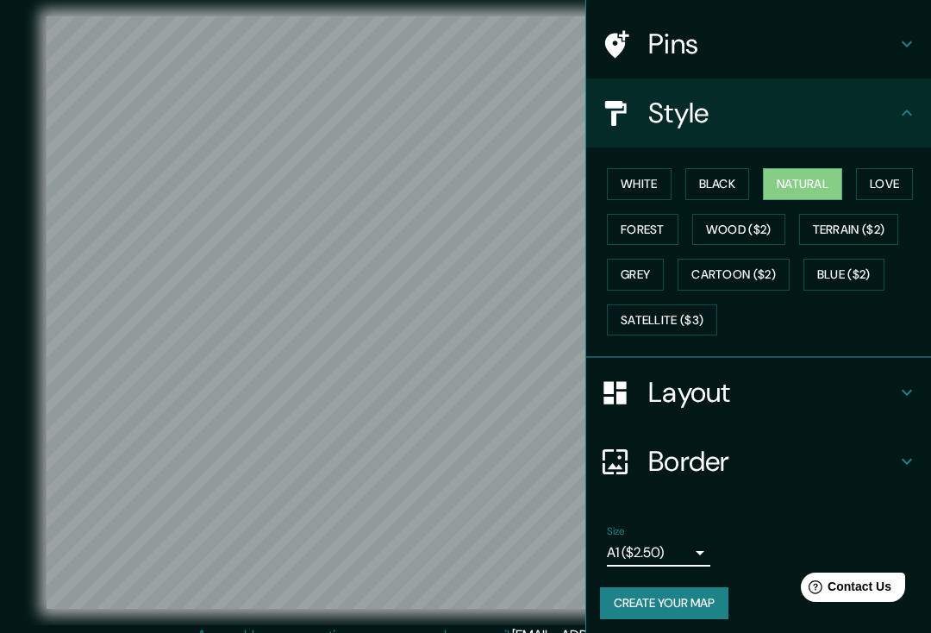
click at [924, 41] on div "Pins" at bounding box center [758, 43] width 345 height 69
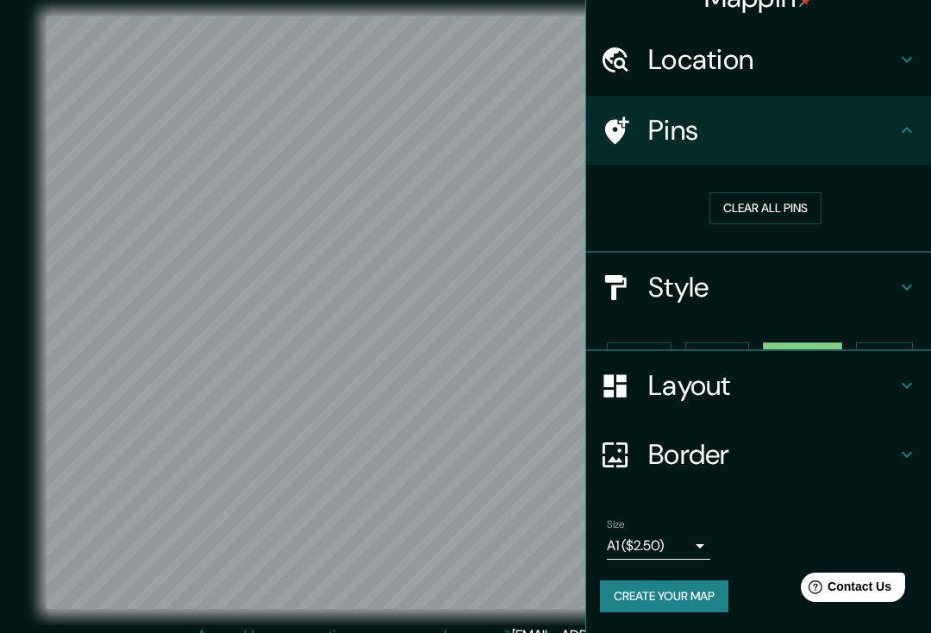
scroll to position [0, 0]
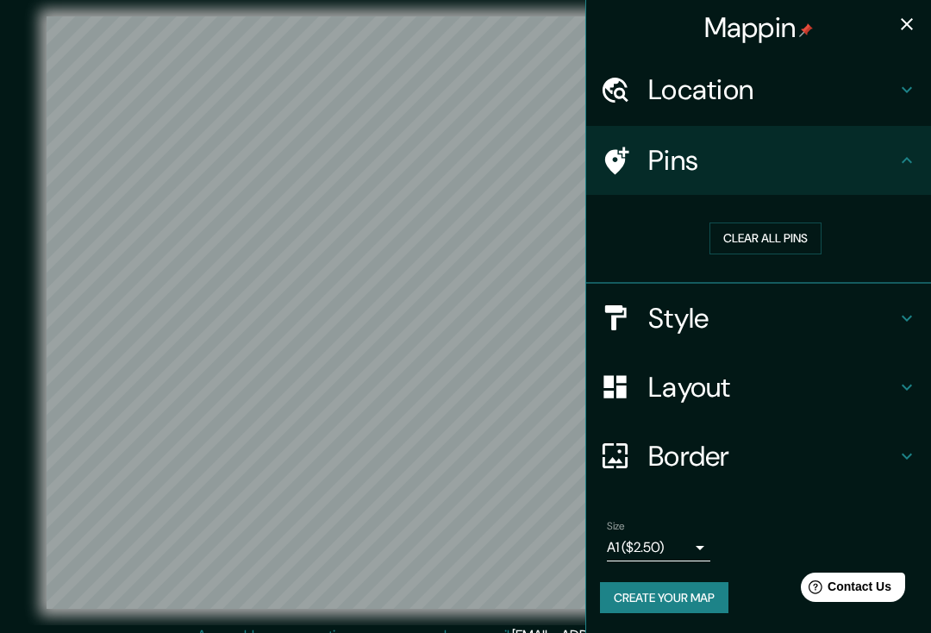
click at [899, 36] on button "button" at bounding box center [907, 24] width 34 height 34
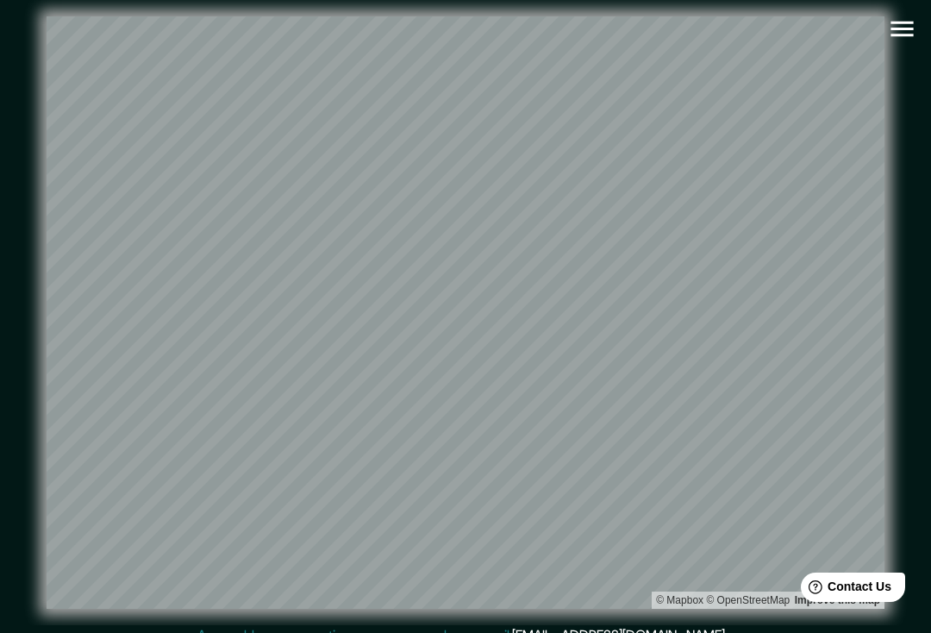
click at [902, 41] on icon "button" at bounding box center [902, 29] width 30 height 30
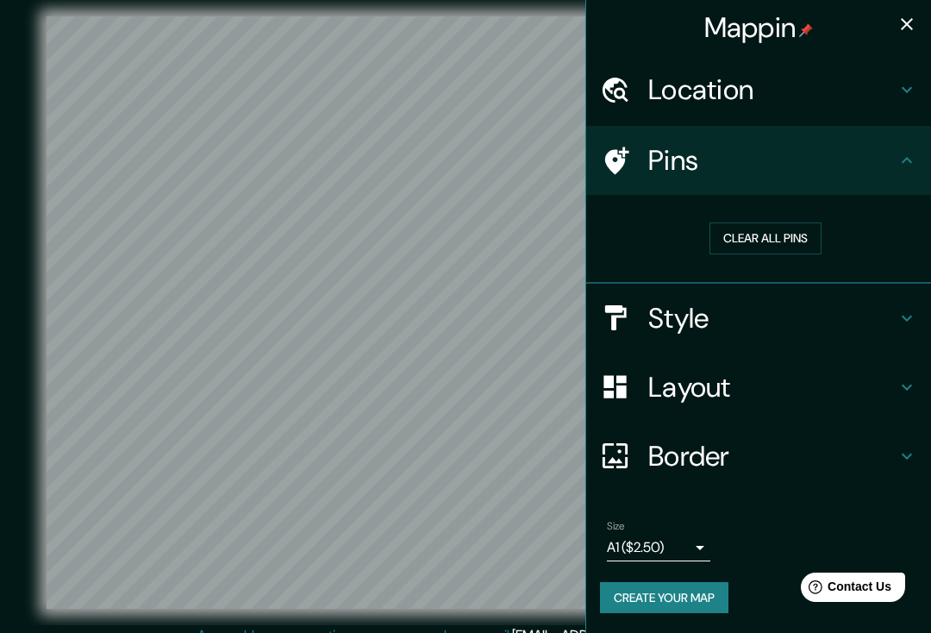
click at [868, 294] on div "Style" at bounding box center [758, 318] width 345 height 69
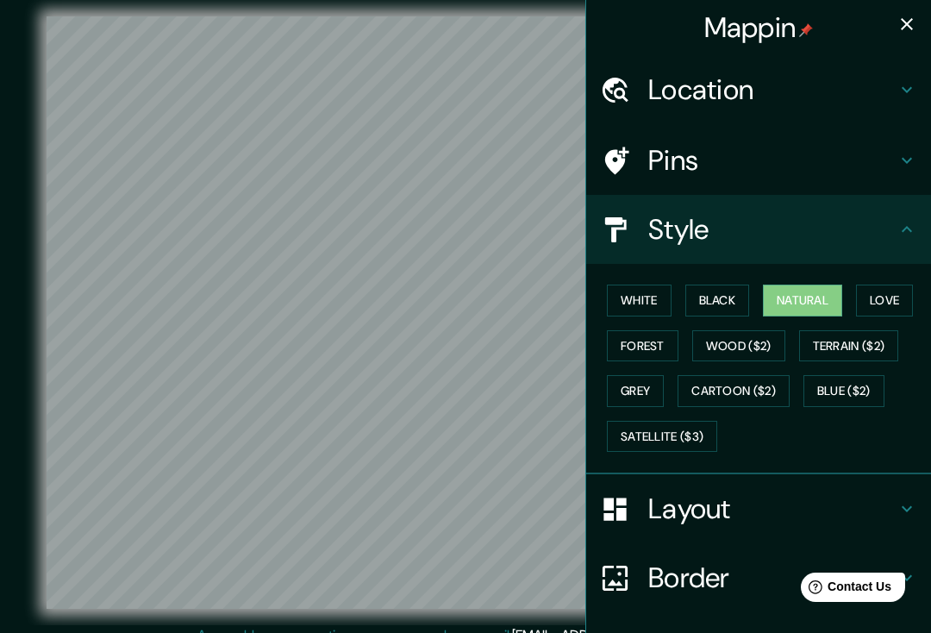
click at [869, 241] on h4 "Style" at bounding box center [772, 229] width 248 height 34
click at [791, 478] on div "Layout" at bounding box center [758, 508] width 345 height 69
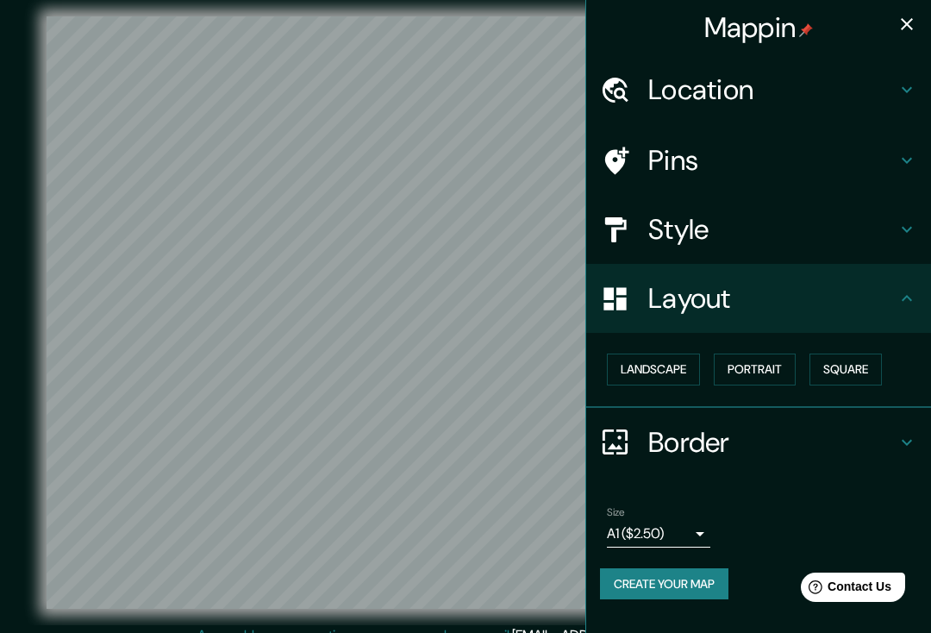
click at [672, 361] on button "Landscape" at bounding box center [653, 369] width 93 height 32
click at [756, 371] on button "Portrait" at bounding box center [755, 369] width 82 height 32
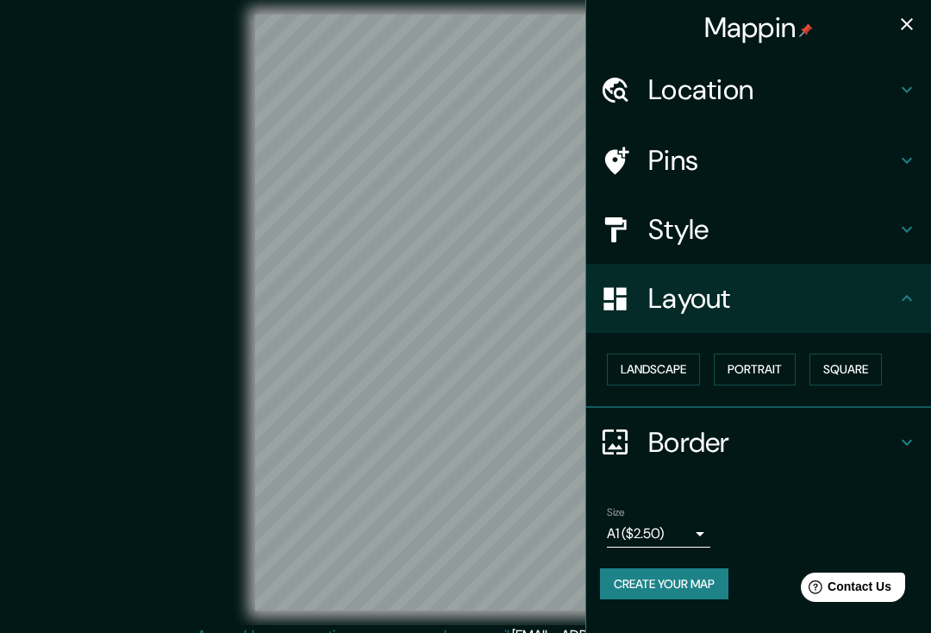
click at [882, 363] on button "Square" at bounding box center [845, 369] width 72 height 32
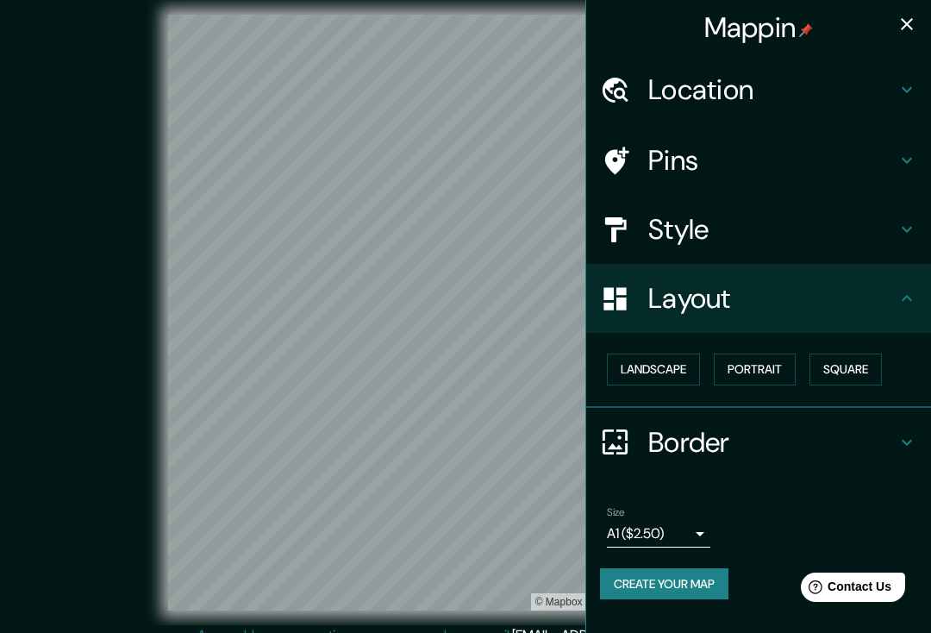
click at [782, 363] on button "Portrait" at bounding box center [755, 369] width 82 height 32
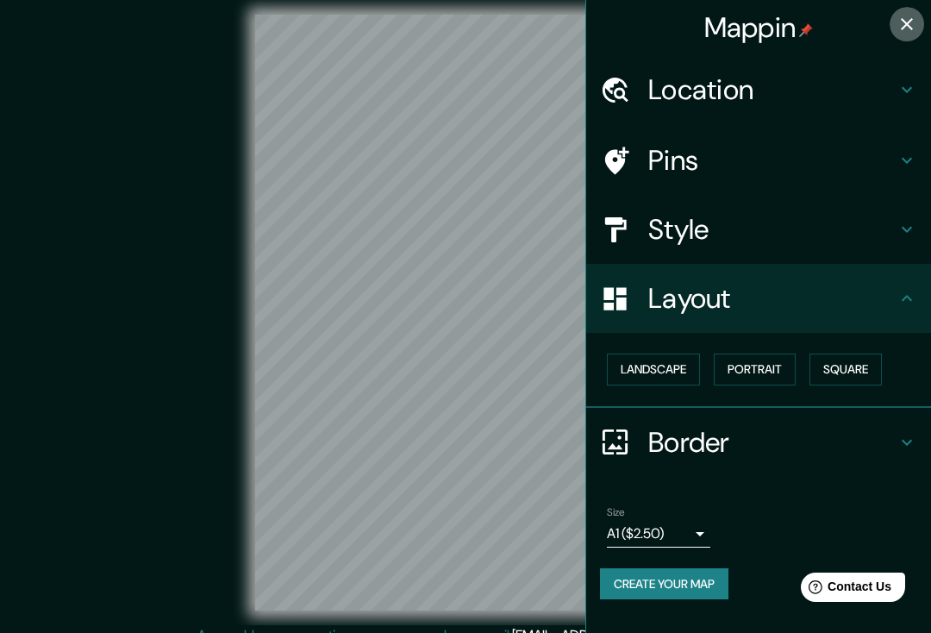
click at [899, 34] on icon "button" at bounding box center [906, 24] width 21 height 21
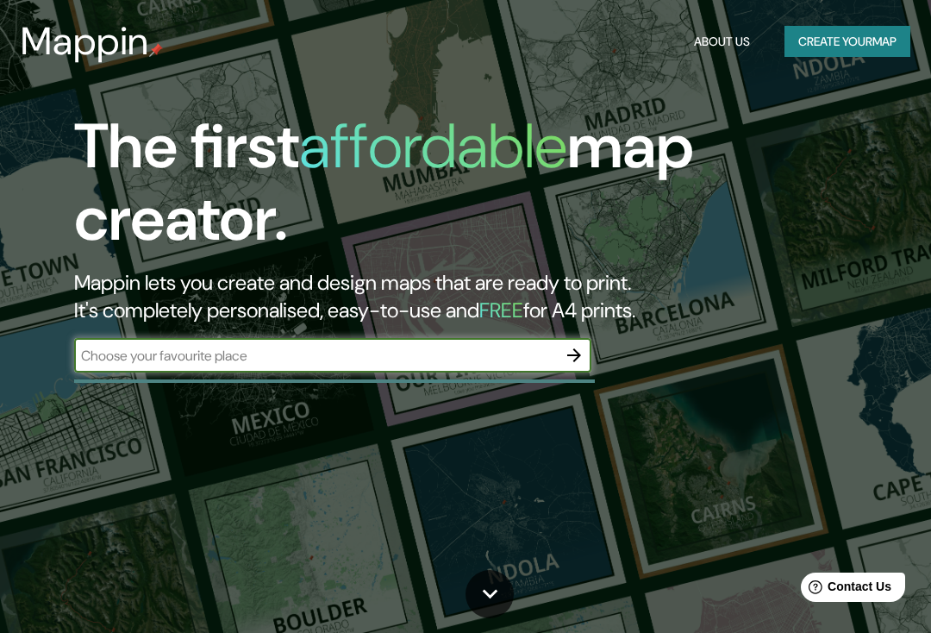
scroll to position [214, 0]
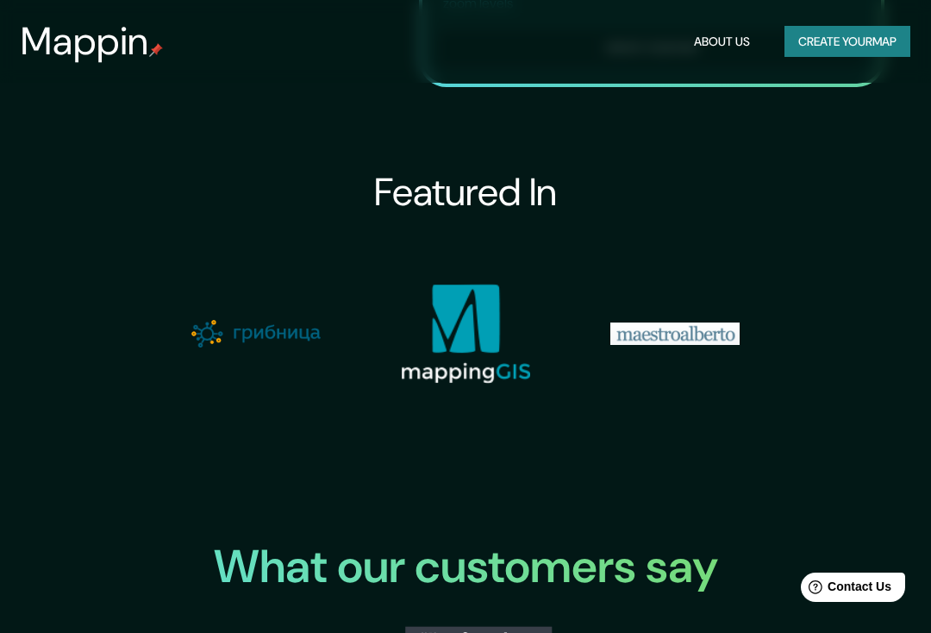
scroll to position [2235, 0]
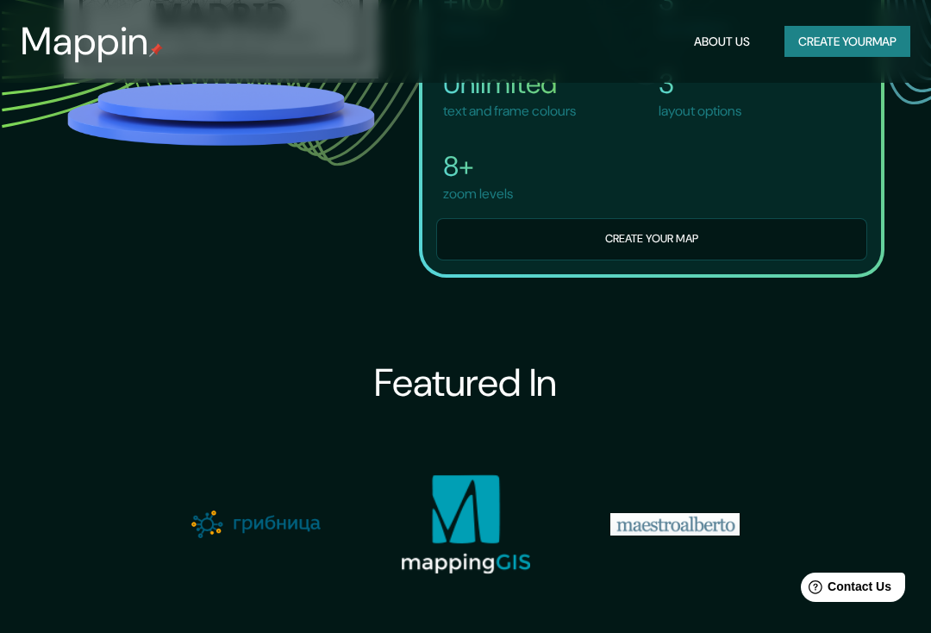
click at [794, 259] on button "Create your map" at bounding box center [651, 239] width 431 height 42
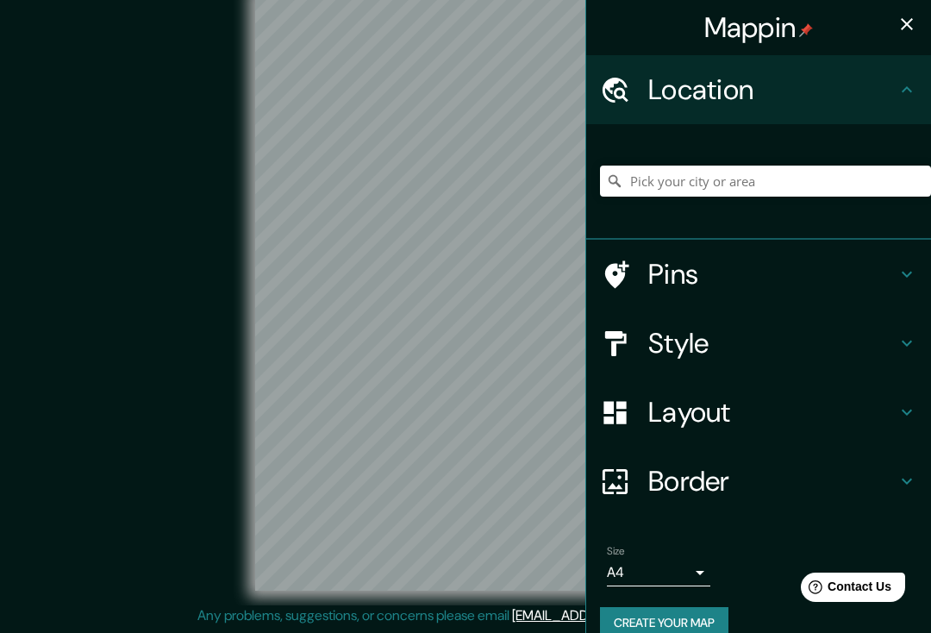
scroll to position [46, 0]
click at [784, 187] on input "Pick your city or area" at bounding box center [765, 180] width 331 height 31
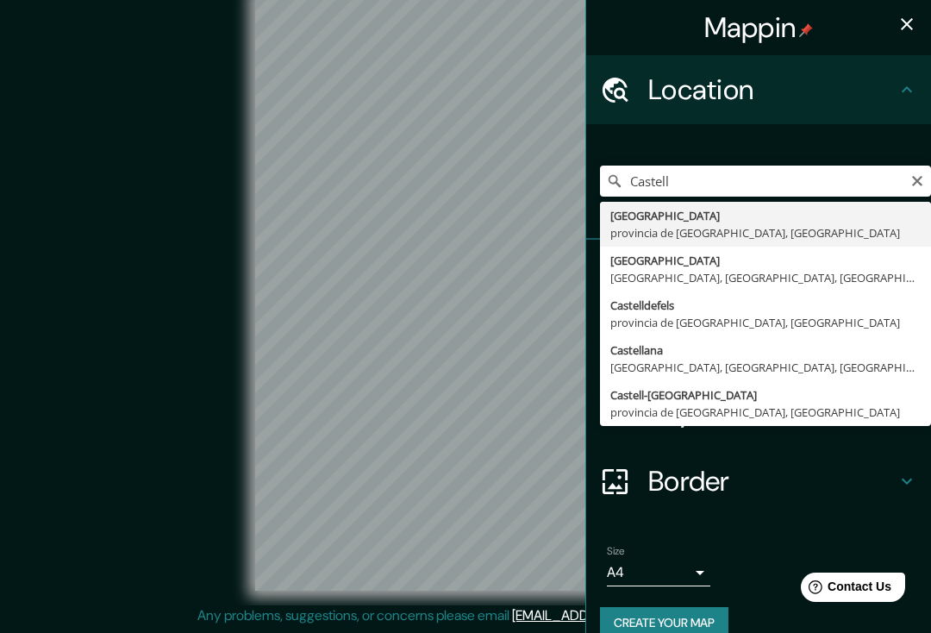
type input "Castellón de la Plana, Castelló de la Plana, provincia de Castellón, España"
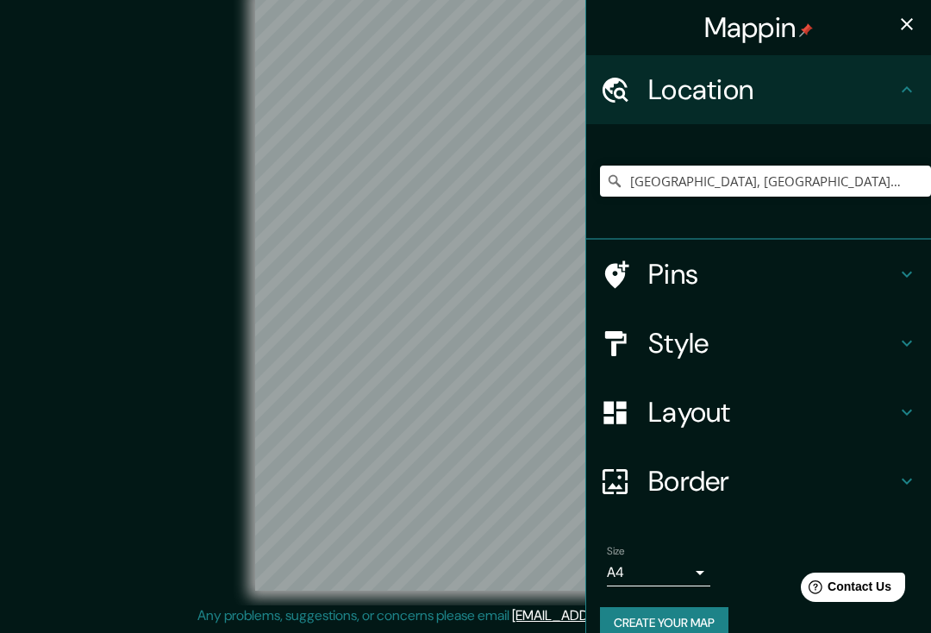
click at [906, 99] on icon at bounding box center [906, 89] width 21 height 21
click at [897, 269] on icon at bounding box center [906, 274] width 21 height 21
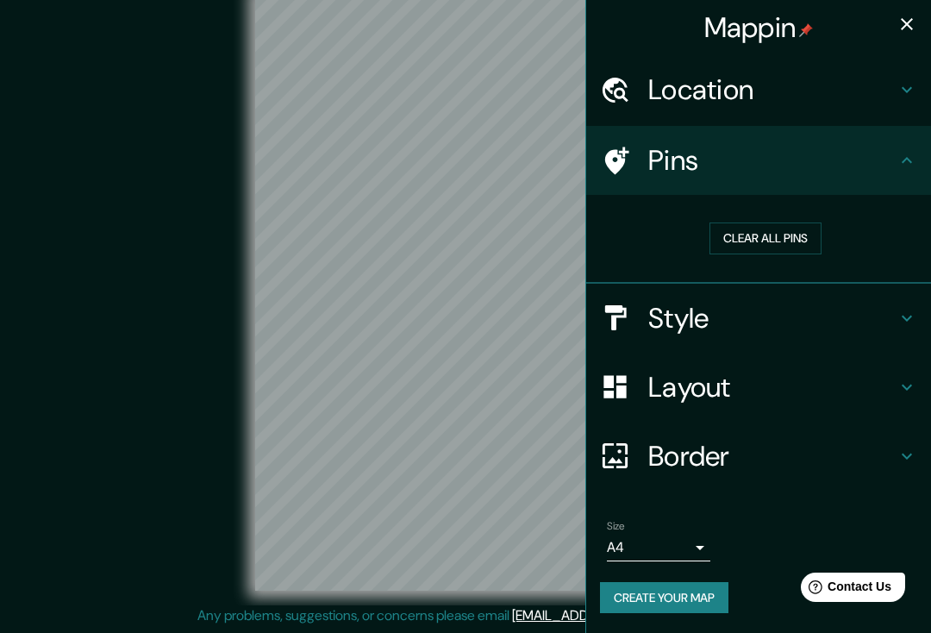
click at [915, 321] on icon at bounding box center [906, 318] width 21 height 21
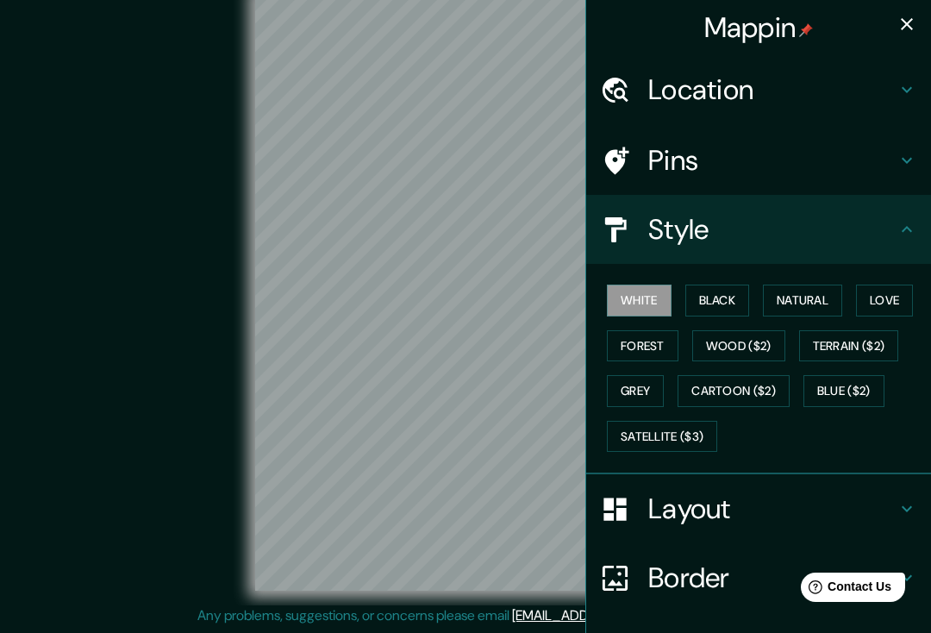
click at [739, 303] on button "Black" at bounding box center [717, 300] width 65 height 32
click at [827, 291] on button "Natural" at bounding box center [802, 300] width 79 height 32
click at [889, 290] on button "Love" at bounding box center [884, 300] width 57 height 32
click at [888, 337] on button "Terrain ($2)" at bounding box center [849, 346] width 100 height 32
click at [773, 348] on button "Wood ($2)" at bounding box center [738, 346] width 93 height 32
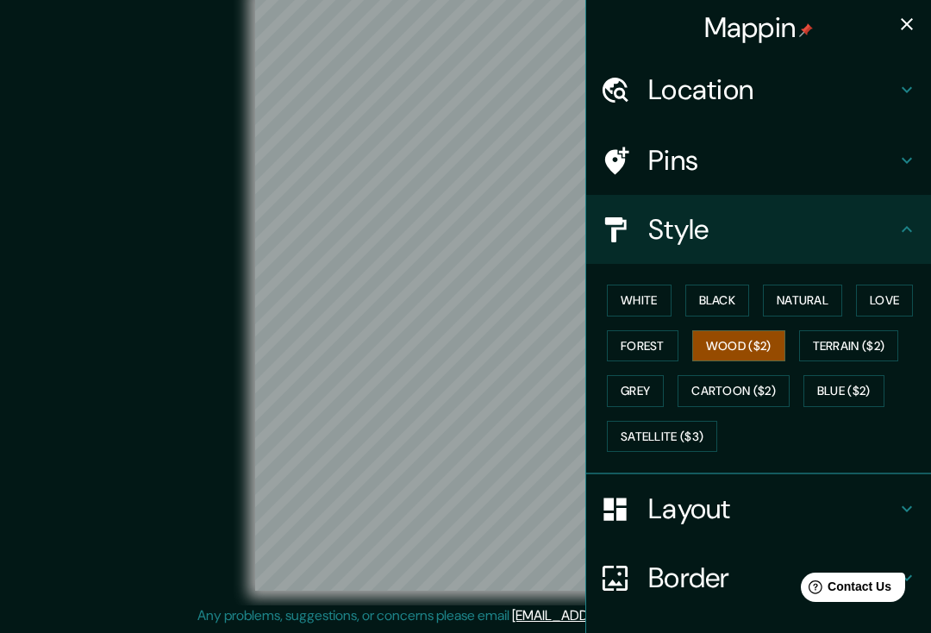
click at [772, 384] on button "Cartoon ($2)" at bounding box center [733, 391] width 112 height 32
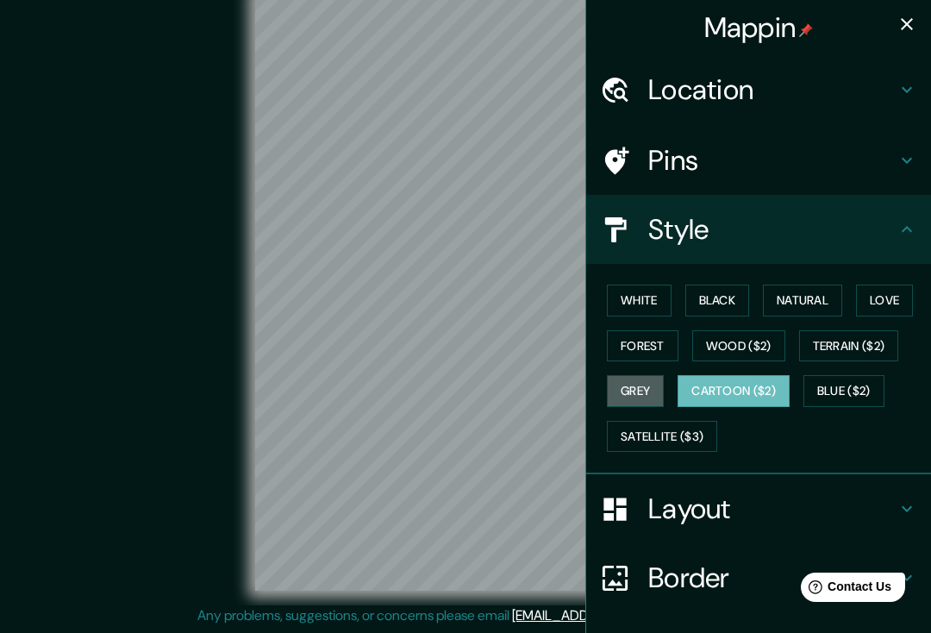
click at [661, 391] on button "Grey" at bounding box center [635, 391] width 57 height 32
click at [671, 349] on button "Forest" at bounding box center [643, 346] width 72 height 32
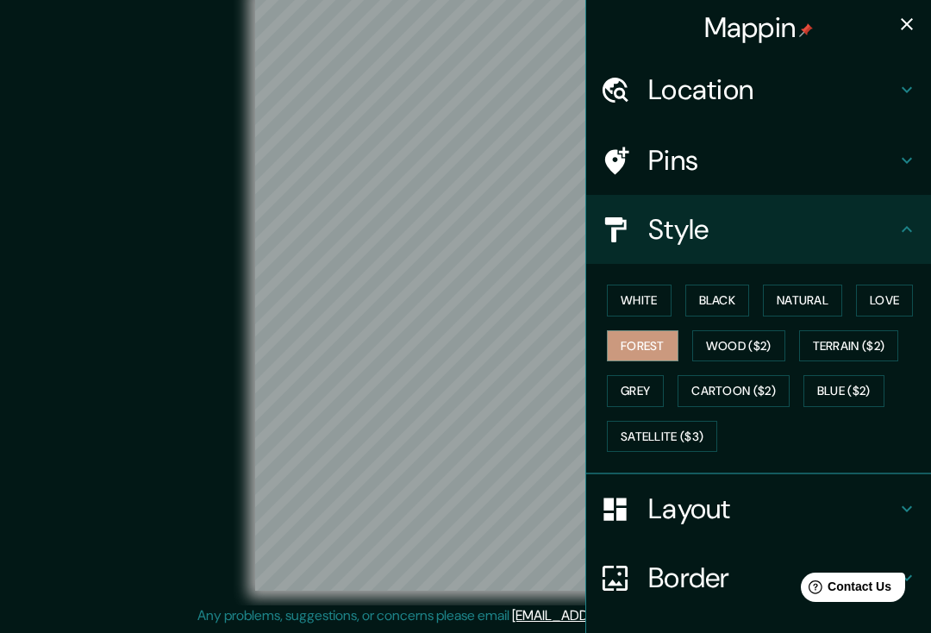
click at [665, 289] on button "White" at bounding box center [639, 300] width 65 height 32
click at [740, 296] on button "Black" at bounding box center [717, 300] width 65 height 32
click at [806, 294] on button "Natural" at bounding box center [802, 300] width 79 height 32
click at [883, 303] on button "Love" at bounding box center [884, 300] width 57 height 32
click at [899, 344] on button "Terrain ($2)" at bounding box center [849, 346] width 100 height 32
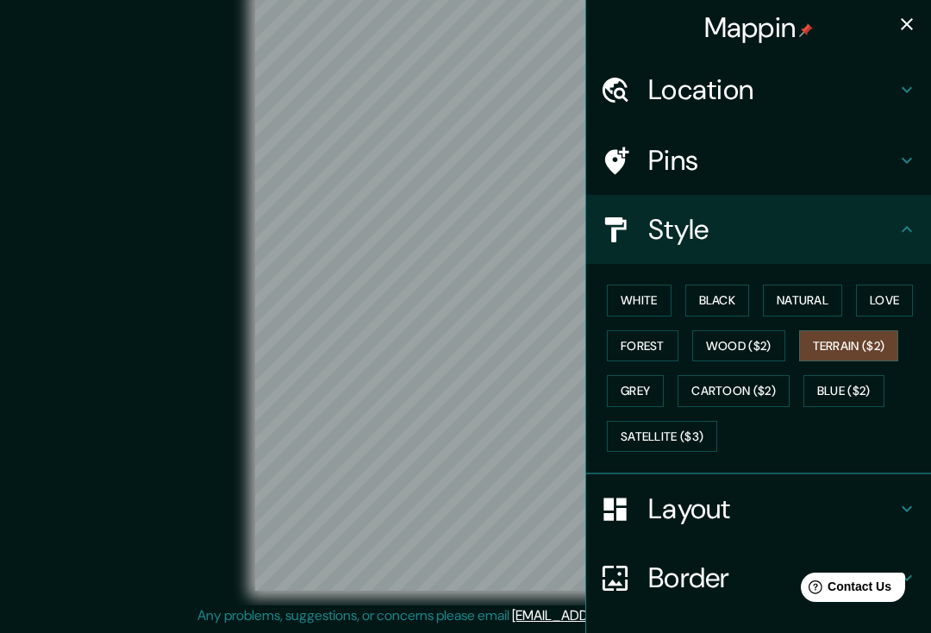
click at [868, 393] on button "Blue ($2)" at bounding box center [843, 391] width 81 height 32
click at [710, 434] on button "Satellite ($3)" at bounding box center [662, 437] width 110 height 32
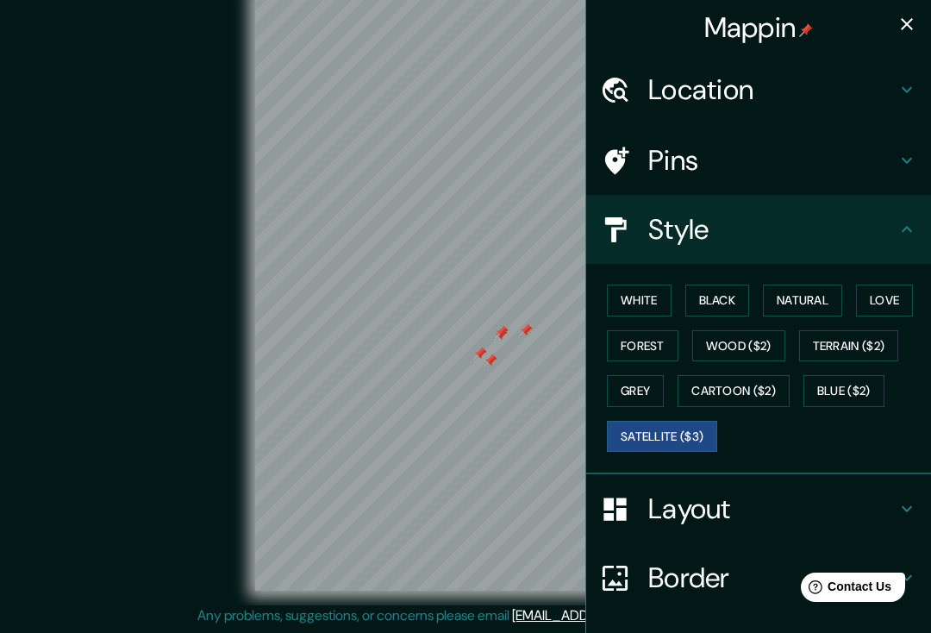
click at [643, 299] on button "White" at bounding box center [639, 300] width 65 height 32
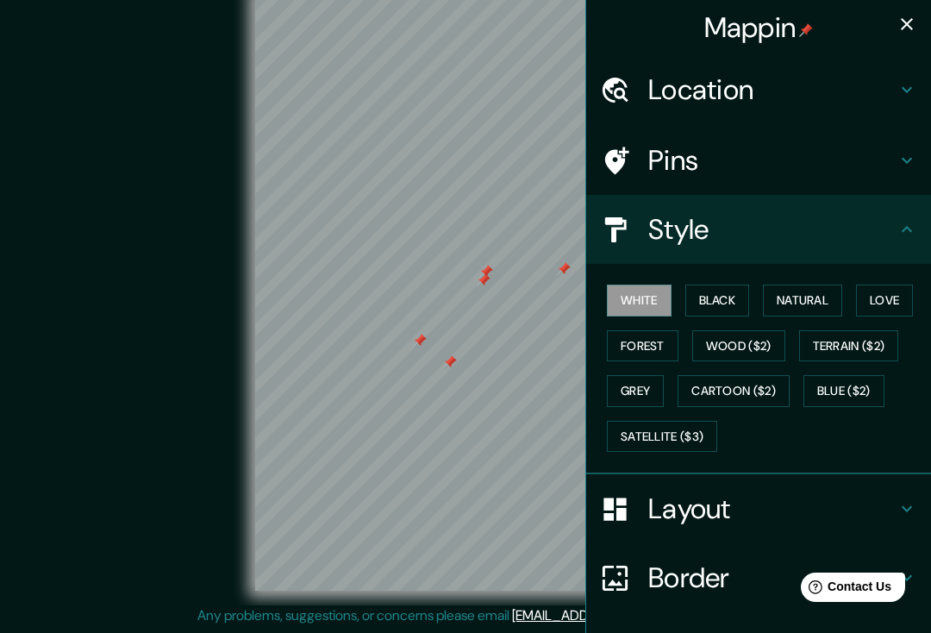
click at [902, 228] on icon at bounding box center [906, 229] width 21 height 21
click at [896, 168] on icon at bounding box center [906, 160] width 21 height 21
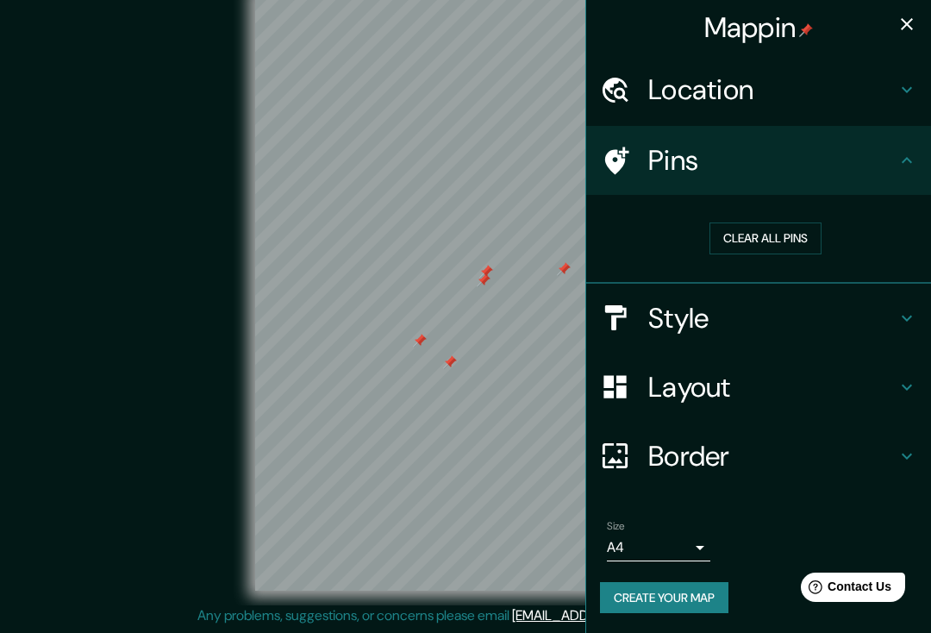
click at [641, 160] on div at bounding box center [624, 161] width 48 height 30
click at [640, 159] on div at bounding box center [624, 161] width 48 height 30
click at [899, 158] on icon at bounding box center [906, 160] width 21 height 21
click at [893, 378] on h4 "Layout" at bounding box center [772, 387] width 248 height 34
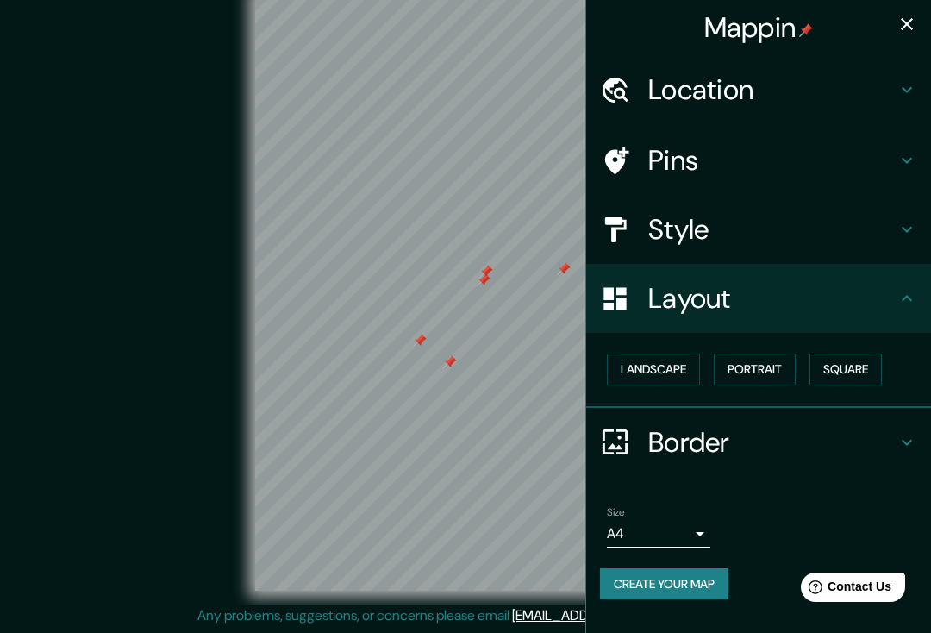
click at [879, 432] on h4 "Border" at bounding box center [772, 442] width 248 height 34
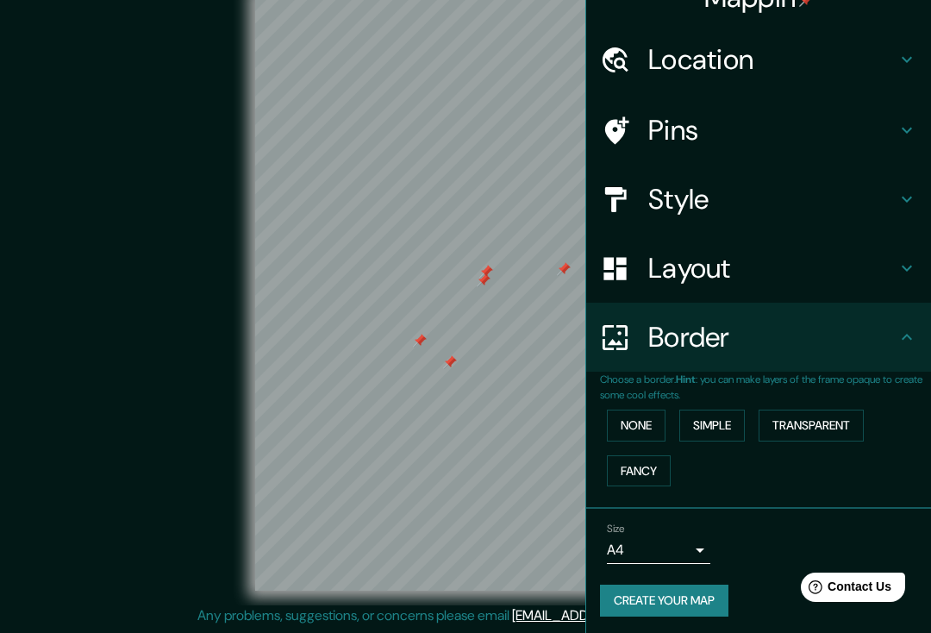
scroll to position [28, 0]
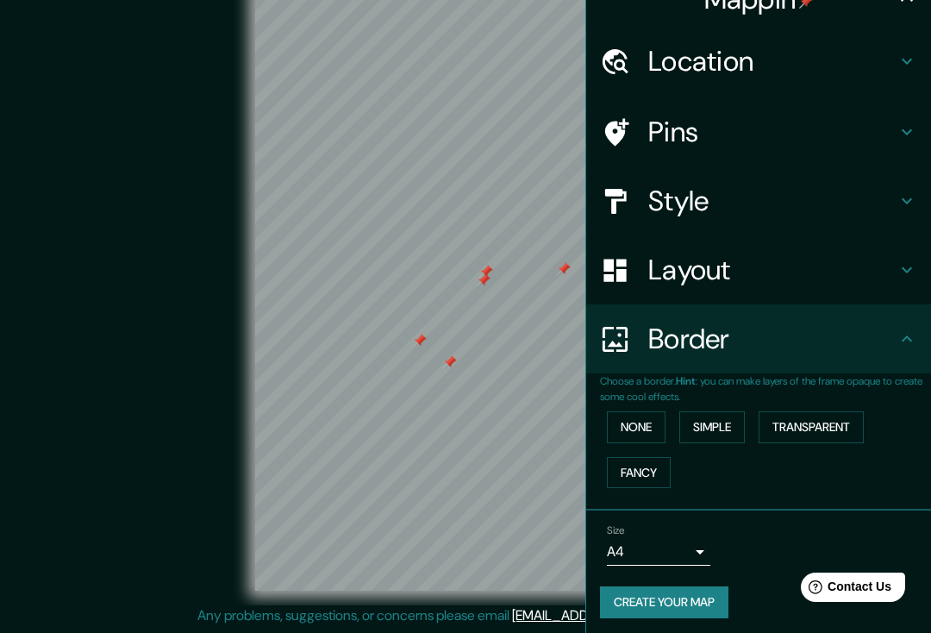
click at [646, 425] on button "None" at bounding box center [636, 427] width 59 height 32
click at [709, 428] on button "Simple" at bounding box center [712, 427] width 66 height 32
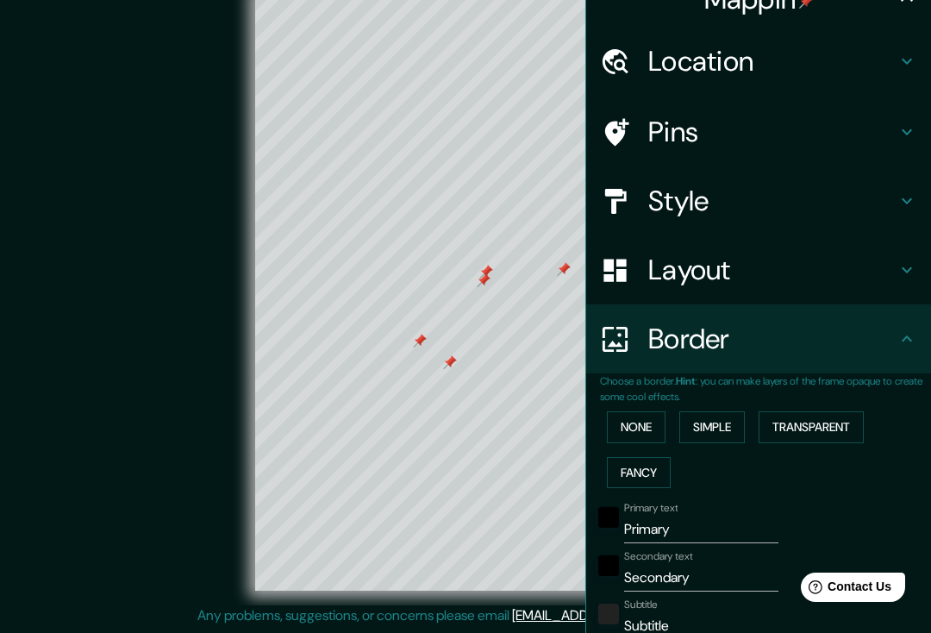
click at [836, 423] on button "Transparent" at bounding box center [810, 427] width 105 height 32
click at [655, 457] on button "Fancy" at bounding box center [639, 473] width 64 height 32
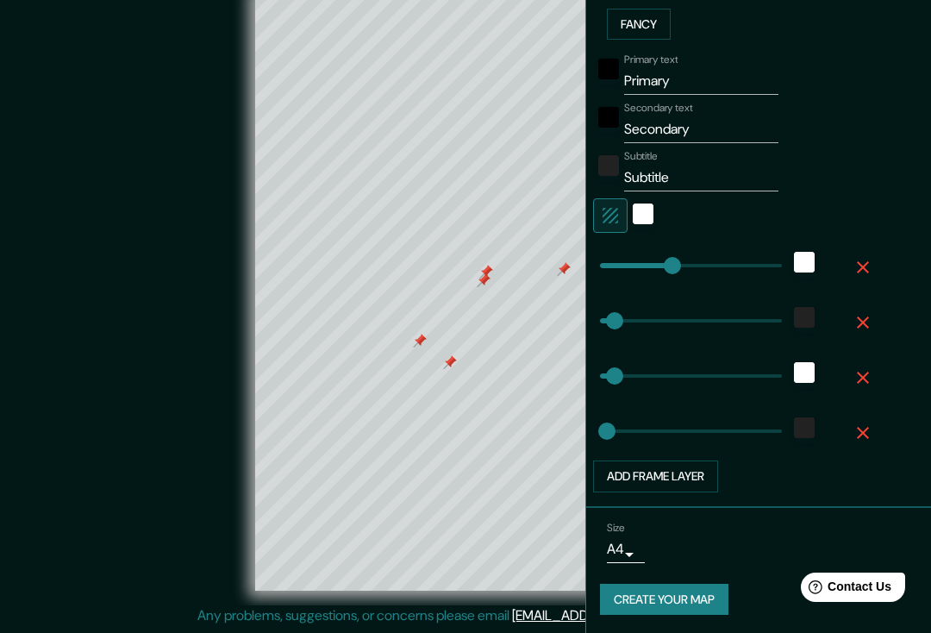
scroll to position [477, 0]
click at [708, 475] on button "Add frame layer" at bounding box center [655, 476] width 125 height 32
type input "196"
type input "39"
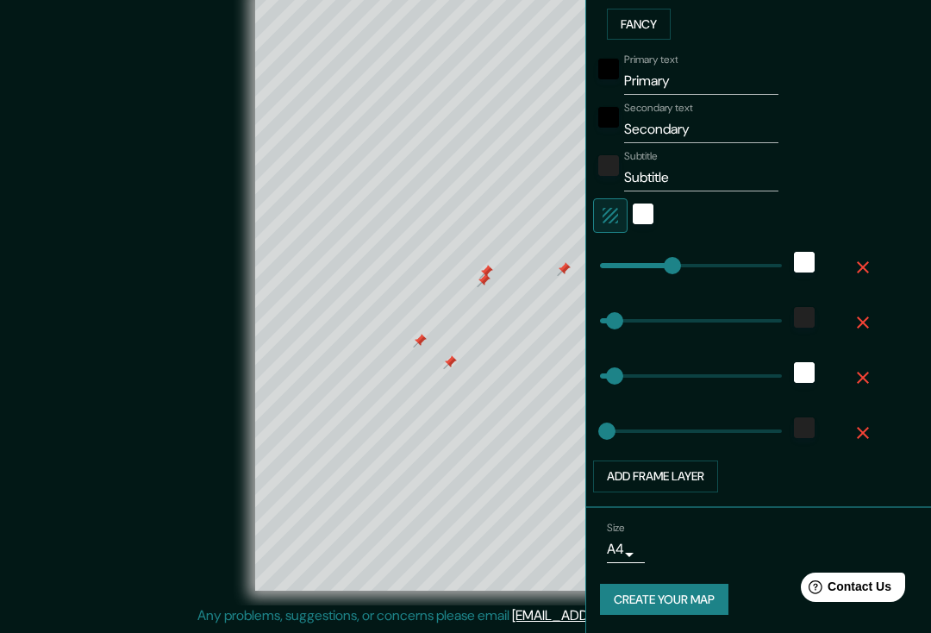
type input "20"
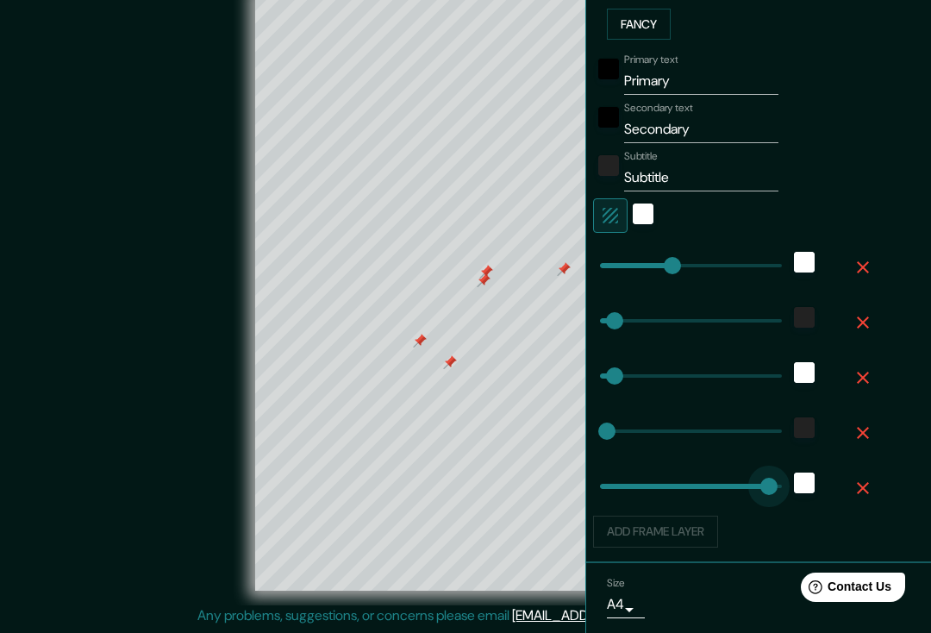
type input "457"
type input "196"
type input "39"
type input "20"
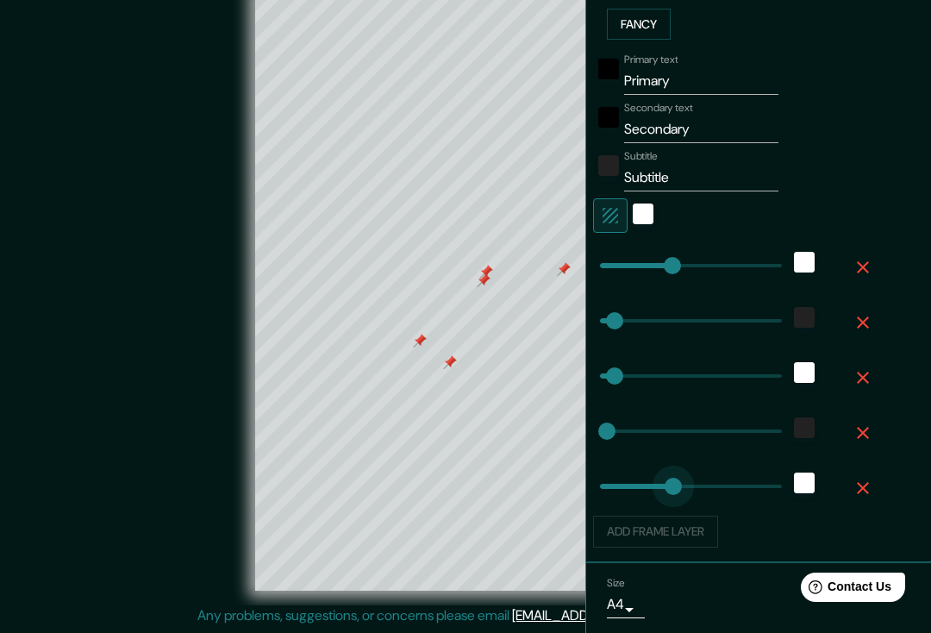
type input "0"
type input "196"
type input "39"
type input "20"
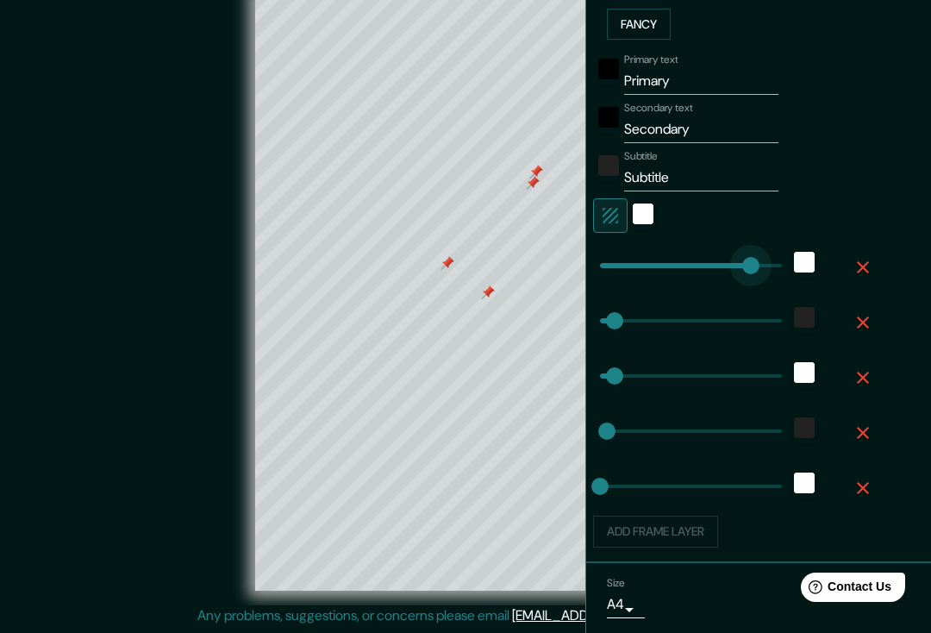
type input "489"
type input "39"
type input "20"
type input "0"
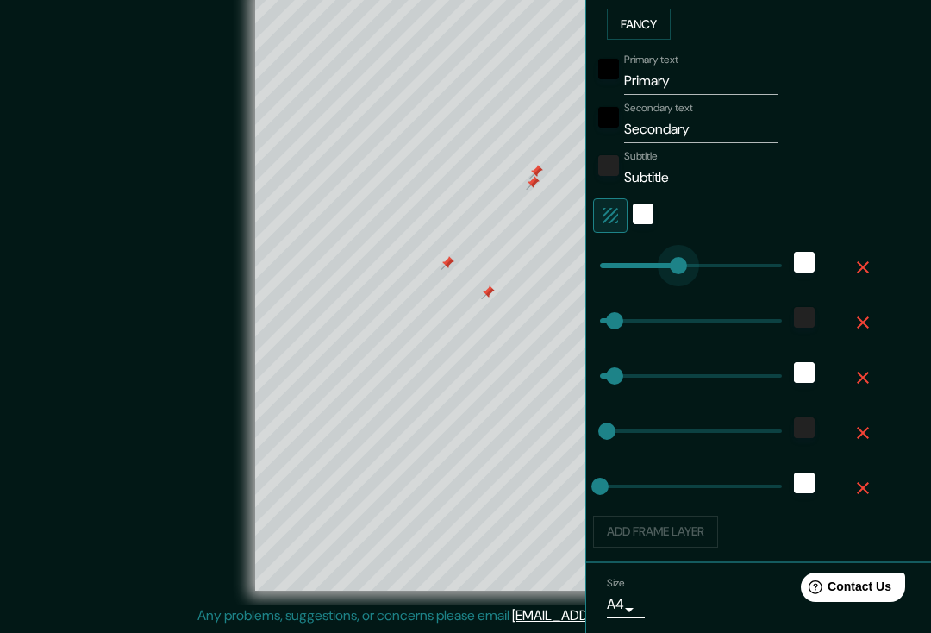
type input "39"
type input "20"
type input "102"
type input "39"
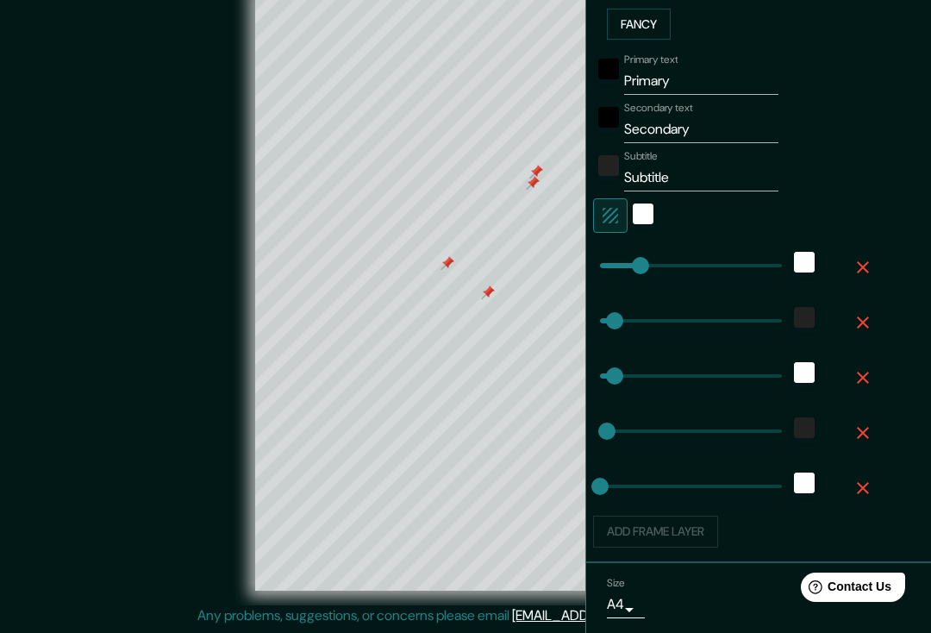
type input "39"
type input "20"
type input "190"
type input "39"
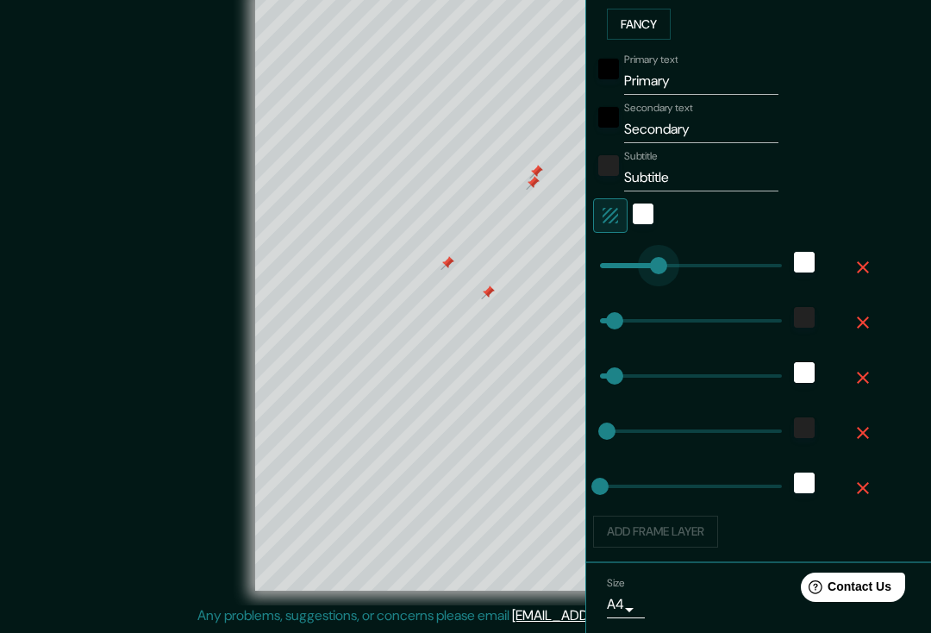
type input "20"
type input "144"
type input "39"
type input "20"
type input "30"
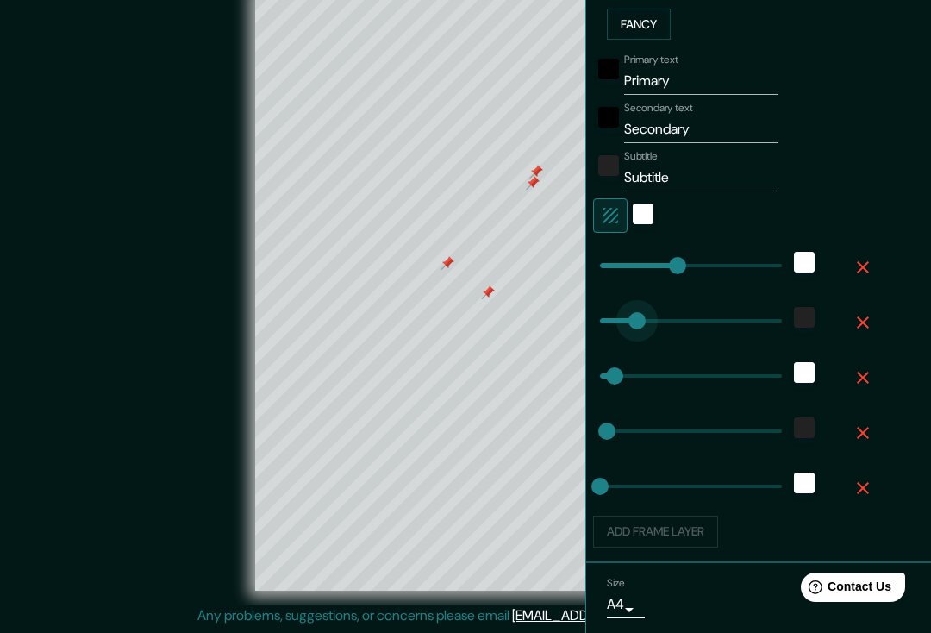
type input "39"
type input "20"
type input "86"
type input "39"
type input "20"
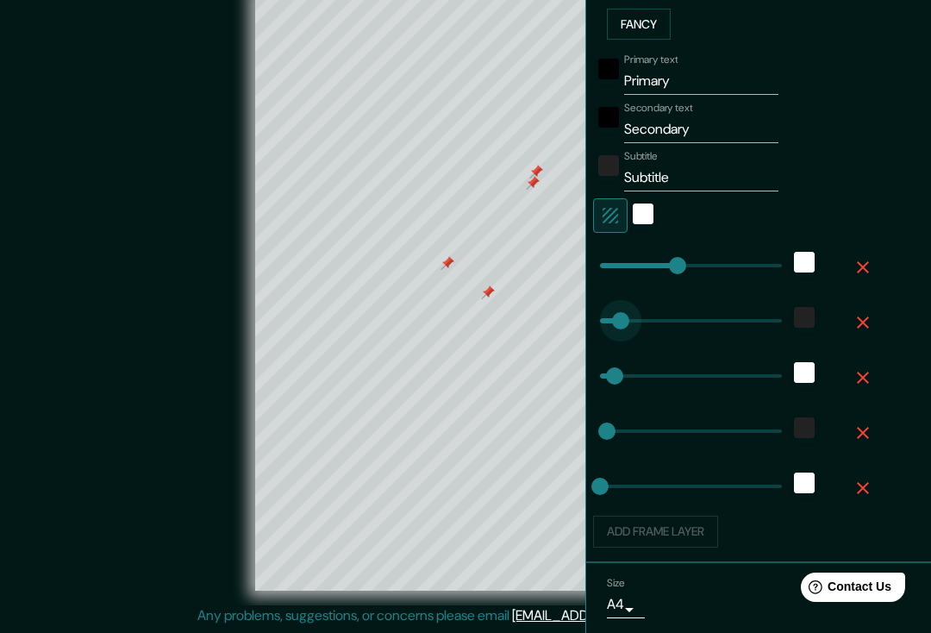
type input "53"
type input "39"
type input "20"
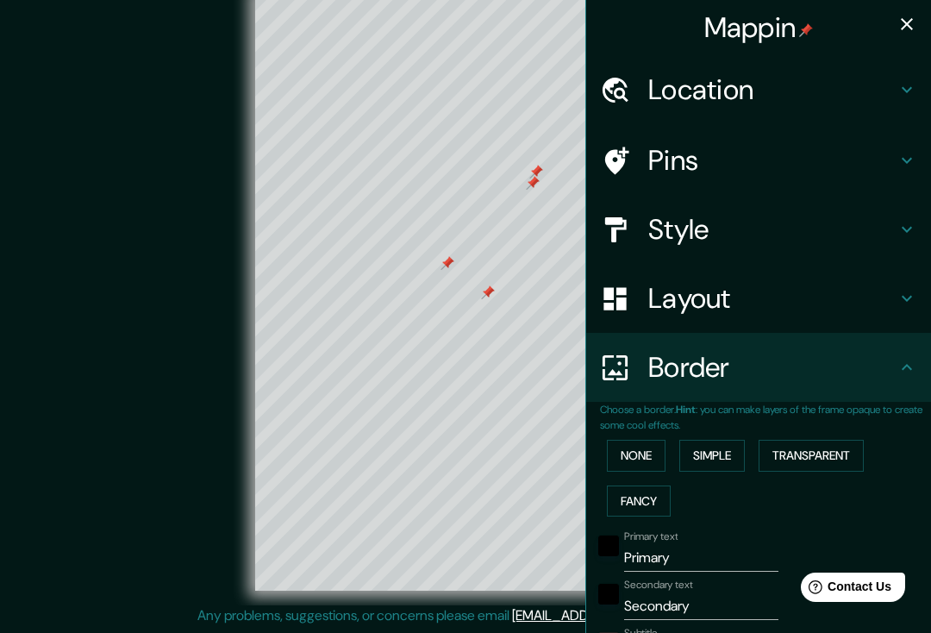
scroll to position [0, 0]
click at [902, 32] on icon "button" at bounding box center [906, 24] width 21 height 21
type input "39"
type input "20"
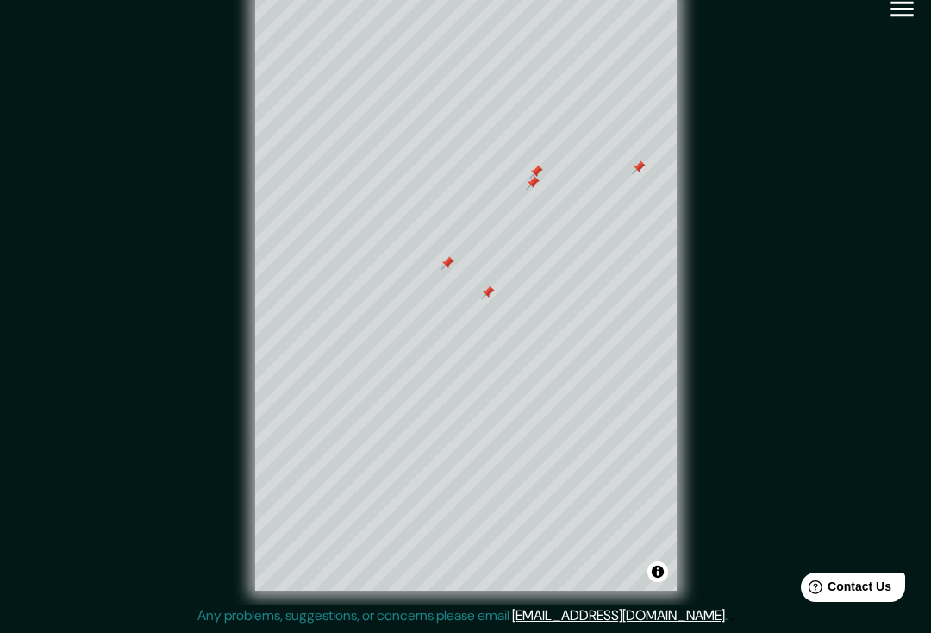
click at [659, 561] on button "Toggle attribution" at bounding box center [657, 571] width 21 height 21
click at [658, 561] on button "Toggle attribution" at bounding box center [657, 571] width 21 height 21
click at [859, 223] on div "© Mapbox © OpenStreetMap Improve this map" at bounding box center [466, 293] width 838 height 570
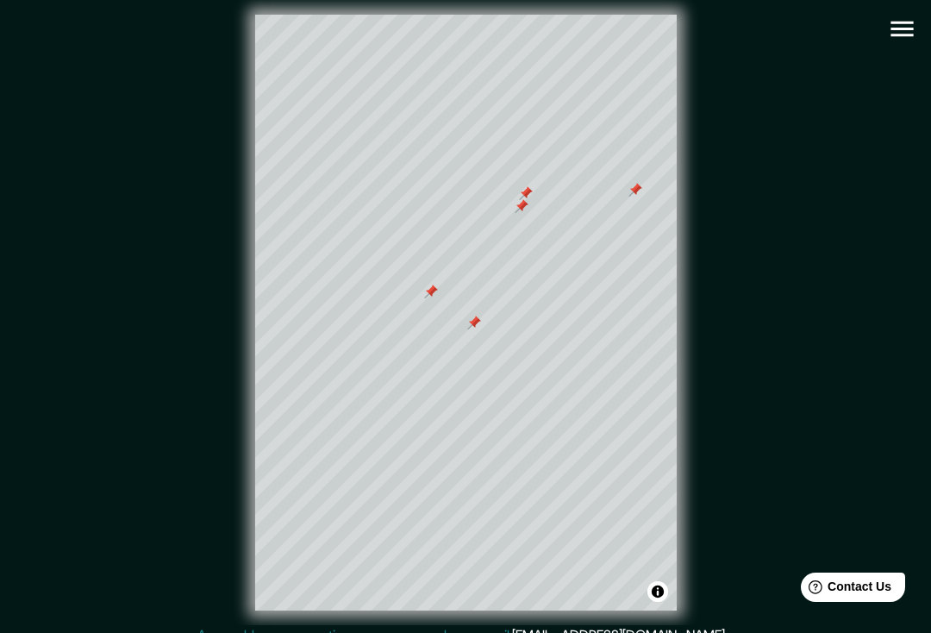
click at [904, 19] on icon "button" at bounding box center [902, 29] width 30 height 30
type input "39"
type input "20"
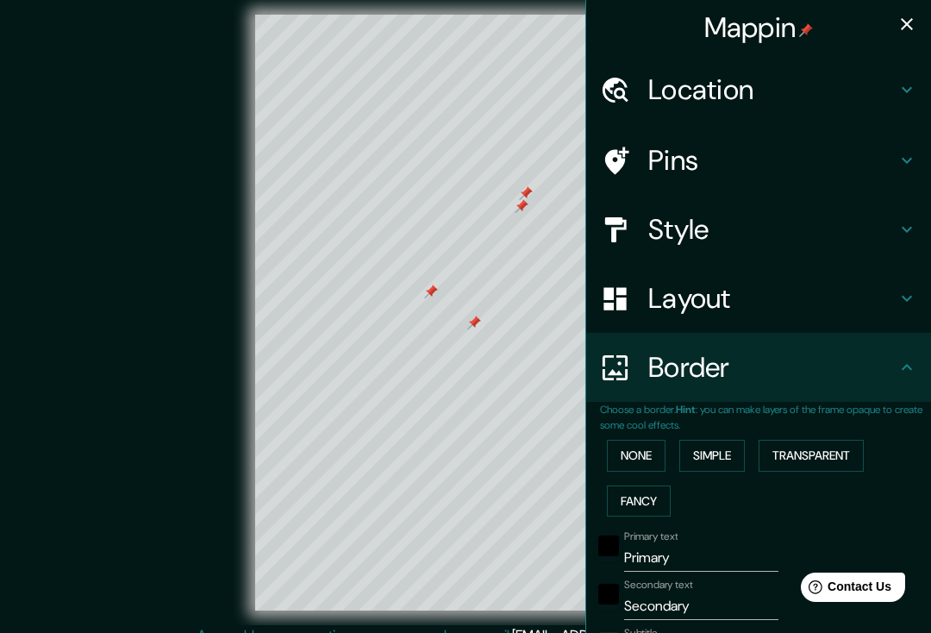
click at [893, 228] on h4 "Style" at bounding box center [772, 229] width 248 height 34
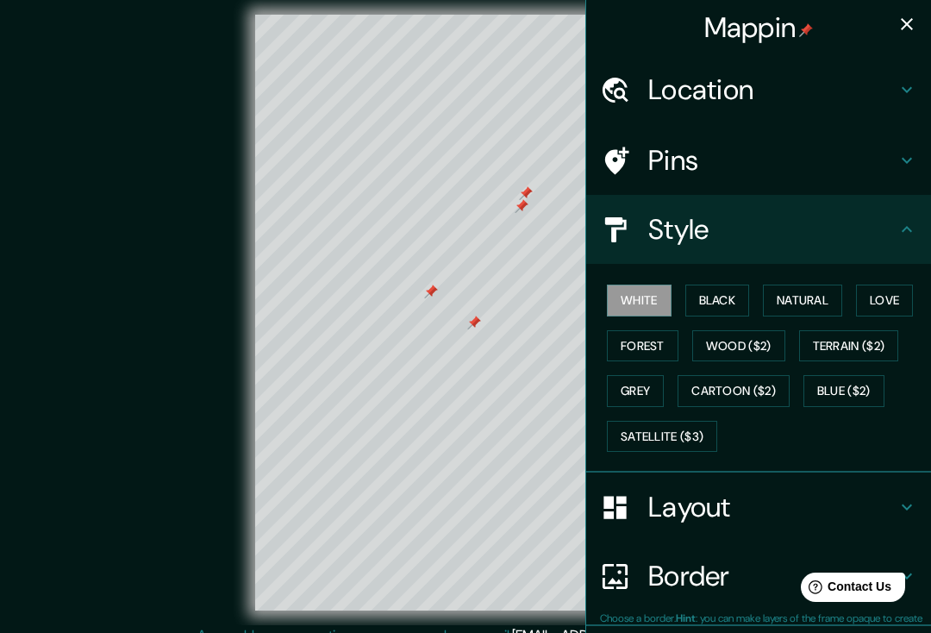
type input "39"
type input "20"
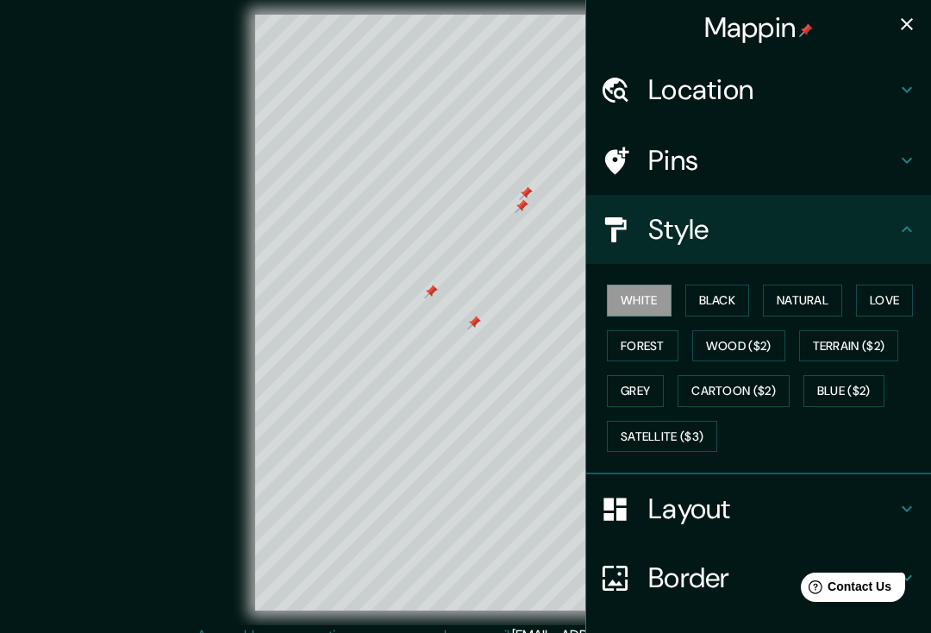
click at [733, 301] on button "Black" at bounding box center [717, 300] width 65 height 32
click at [816, 299] on button "Natural" at bounding box center [802, 300] width 79 height 32
click at [902, 292] on button "Love" at bounding box center [884, 300] width 57 height 32
click at [663, 346] on button "Forest" at bounding box center [643, 346] width 72 height 32
click at [897, 307] on button "Love" at bounding box center [884, 300] width 57 height 32
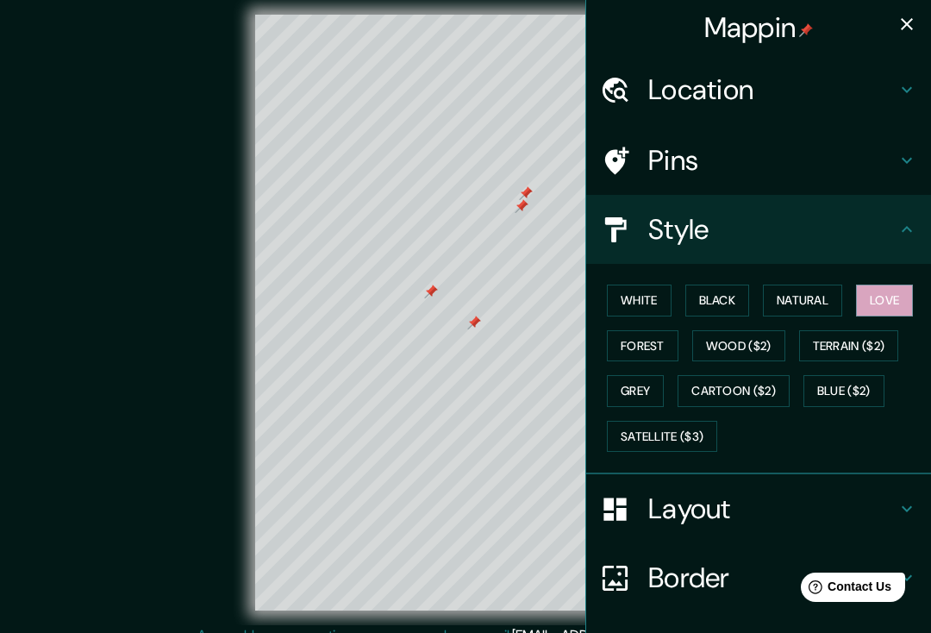
click at [659, 350] on button "Forest" at bounding box center [643, 346] width 72 height 32
click at [746, 347] on button "Wood ($2)" at bounding box center [738, 346] width 93 height 32
click at [756, 334] on button "Wood ($2)" at bounding box center [738, 346] width 93 height 32
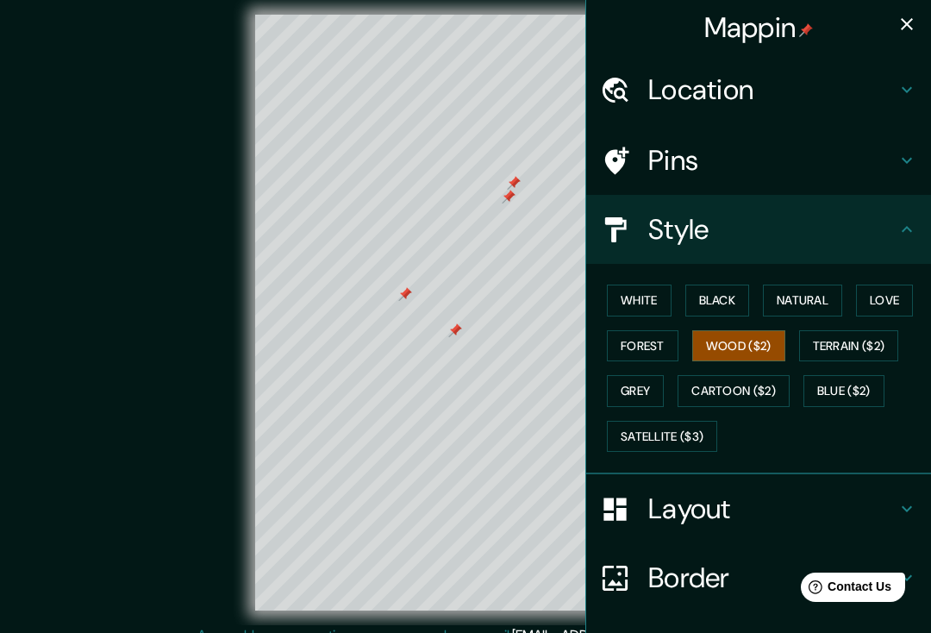
click at [753, 340] on button "Wood ($2)" at bounding box center [738, 346] width 93 height 32
click at [870, 337] on button "Terrain ($2)" at bounding box center [849, 346] width 100 height 32
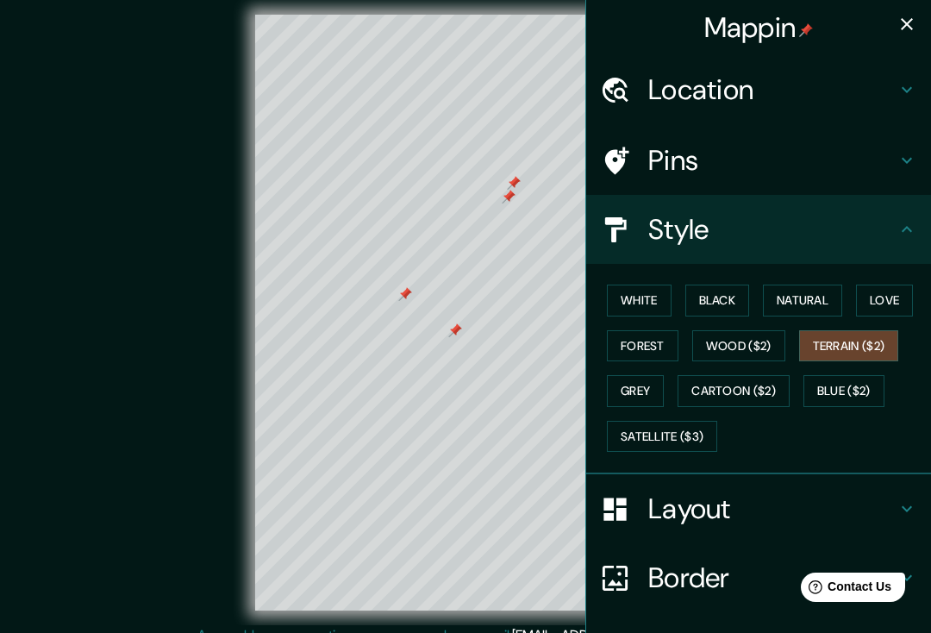
click at [653, 384] on button "Grey" at bounding box center [635, 391] width 57 height 32
click at [762, 388] on button "Cartoon ($2)" at bounding box center [733, 391] width 112 height 32
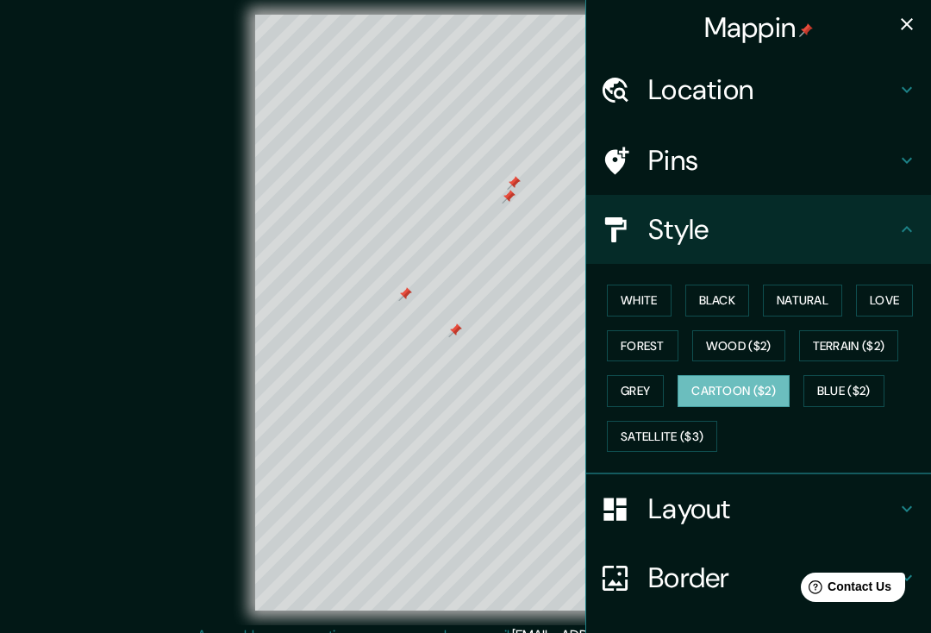
click at [661, 390] on button "Grey" at bounding box center [635, 391] width 57 height 32
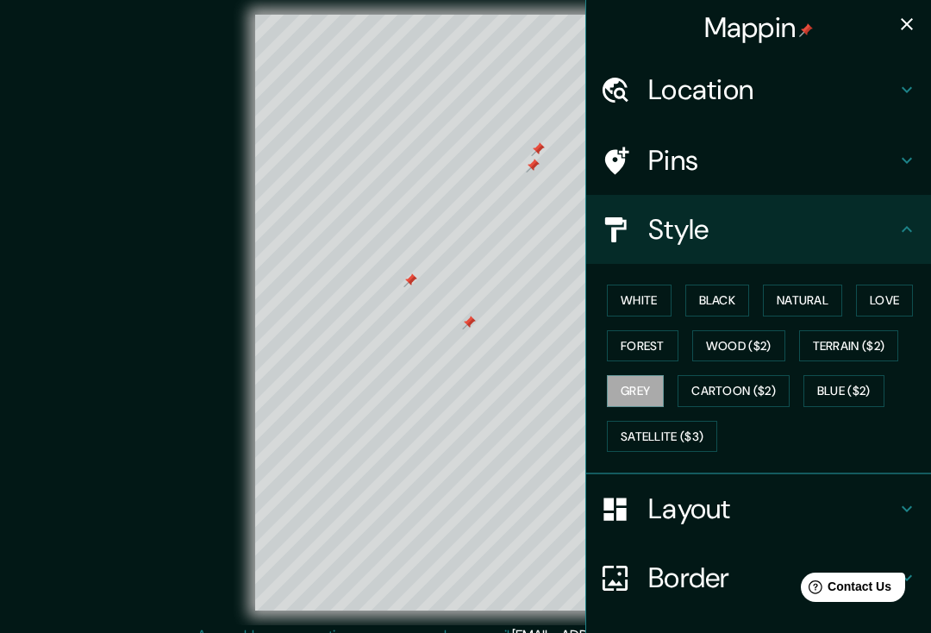
click at [668, 338] on button "Forest" at bounding box center [643, 346] width 72 height 32
click at [732, 290] on button "Black" at bounding box center [717, 300] width 65 height 32
click at [806, 295] on button "Natural" at bounding box center [802, 300] width 79 height 32
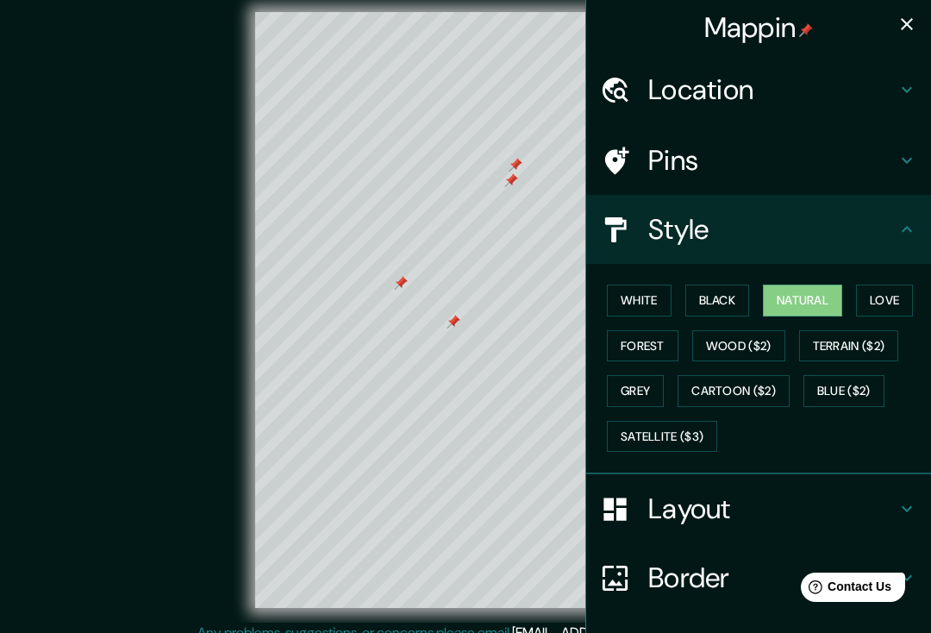
scroll to position [16, 0]
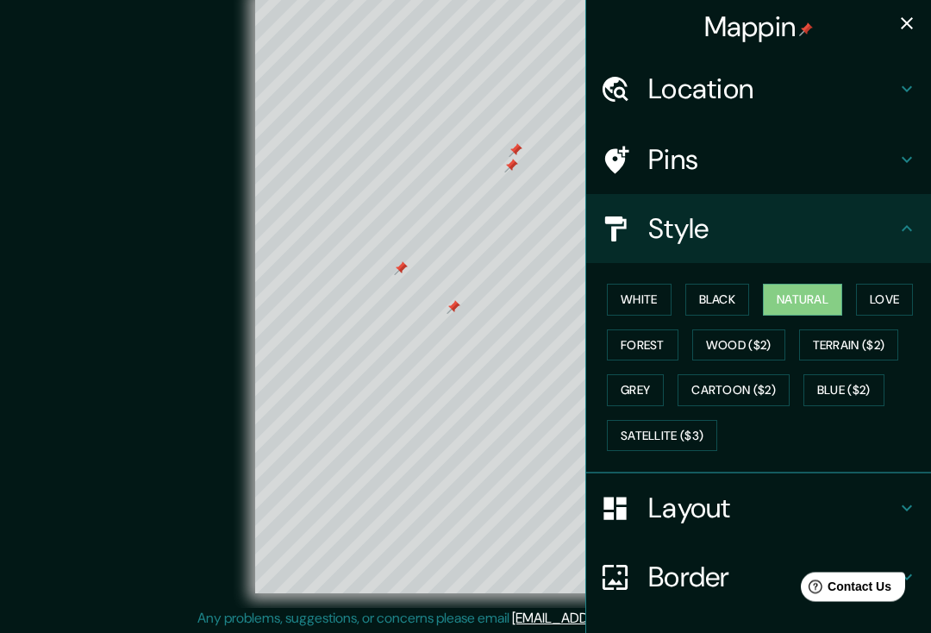
click at [902, 26] on icon "button" at bounding box center [906, 24] width 21 height 21
type input "39"
type input "20"
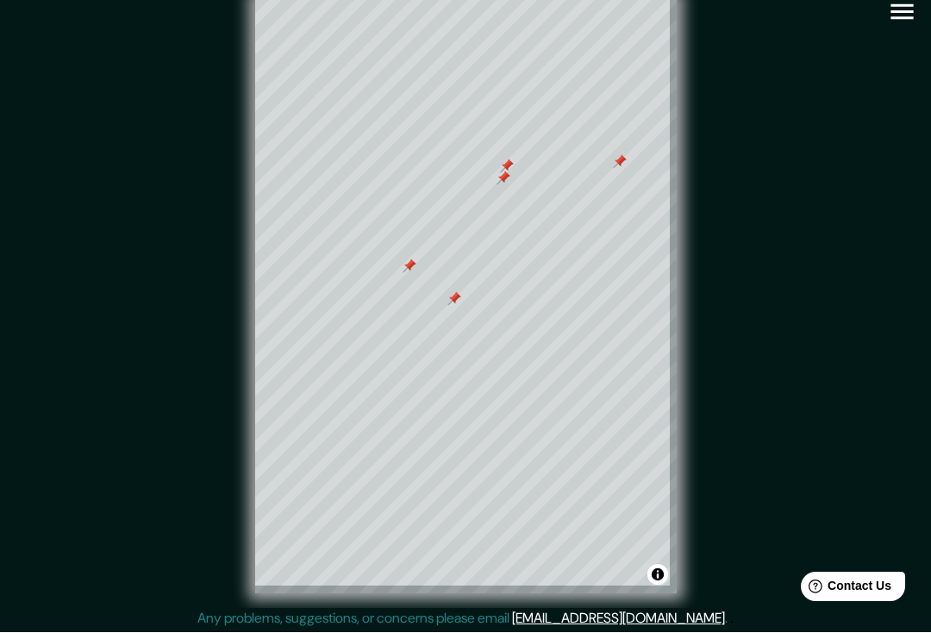
scroll to position [17, 0]
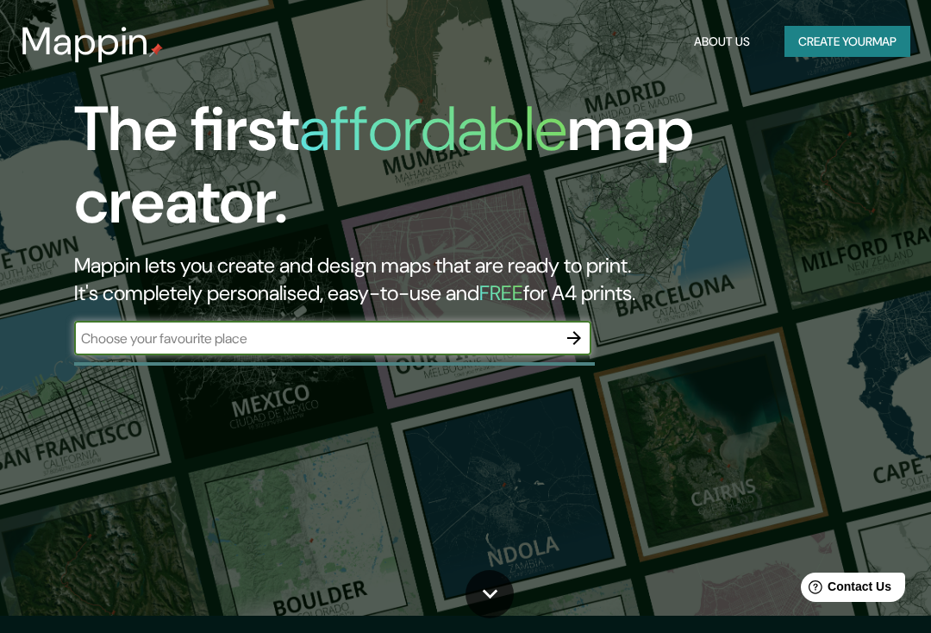
scroll to position [1977, 0]
